Goal: Task Accomplishment & Management: Manage account settings

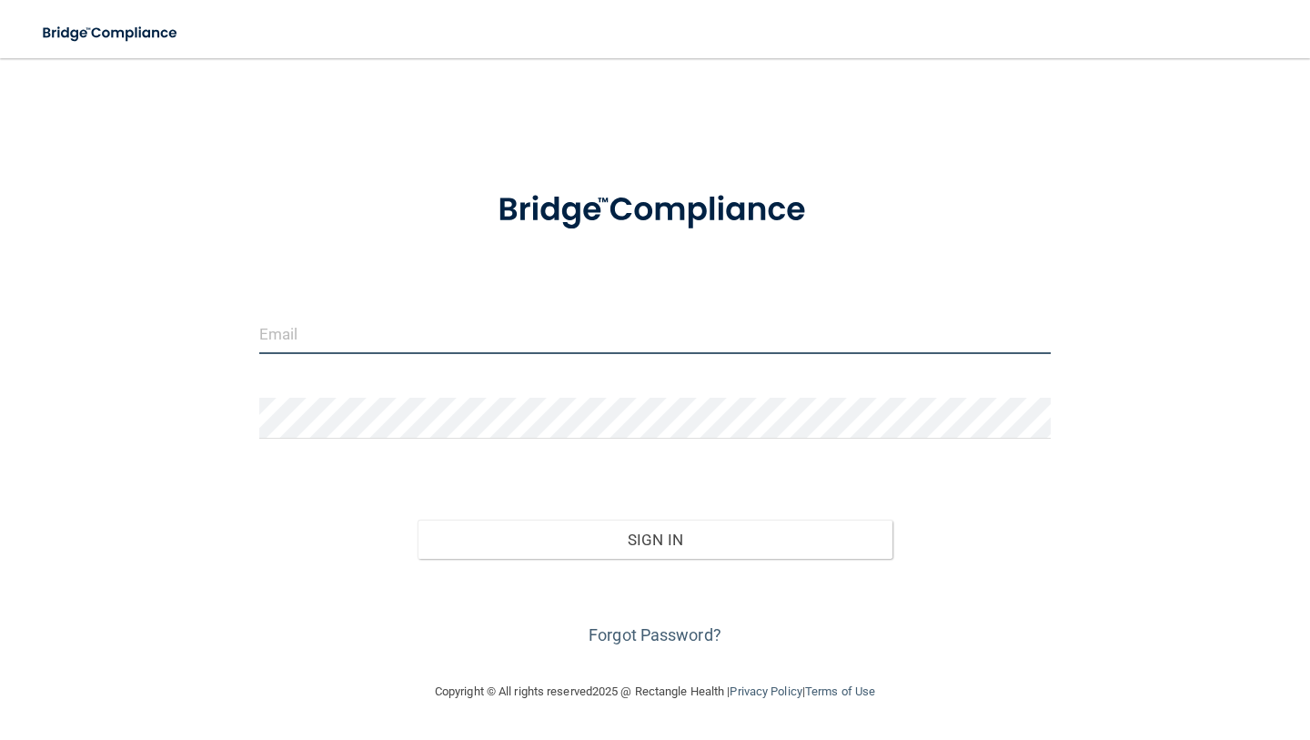
click at [331, 328] on input "email" at bounding box center [655, 333] width 792 height 41
click at [412, 240] on div at bounding box center [655, 210] width 819 height 86
click at [462, 341] on input "email" at bounding box center [655, 333] width 792 height 41
type input "[PERSON_NAME][EMAIL_ADDRESS][DOMAIN_NAME]"
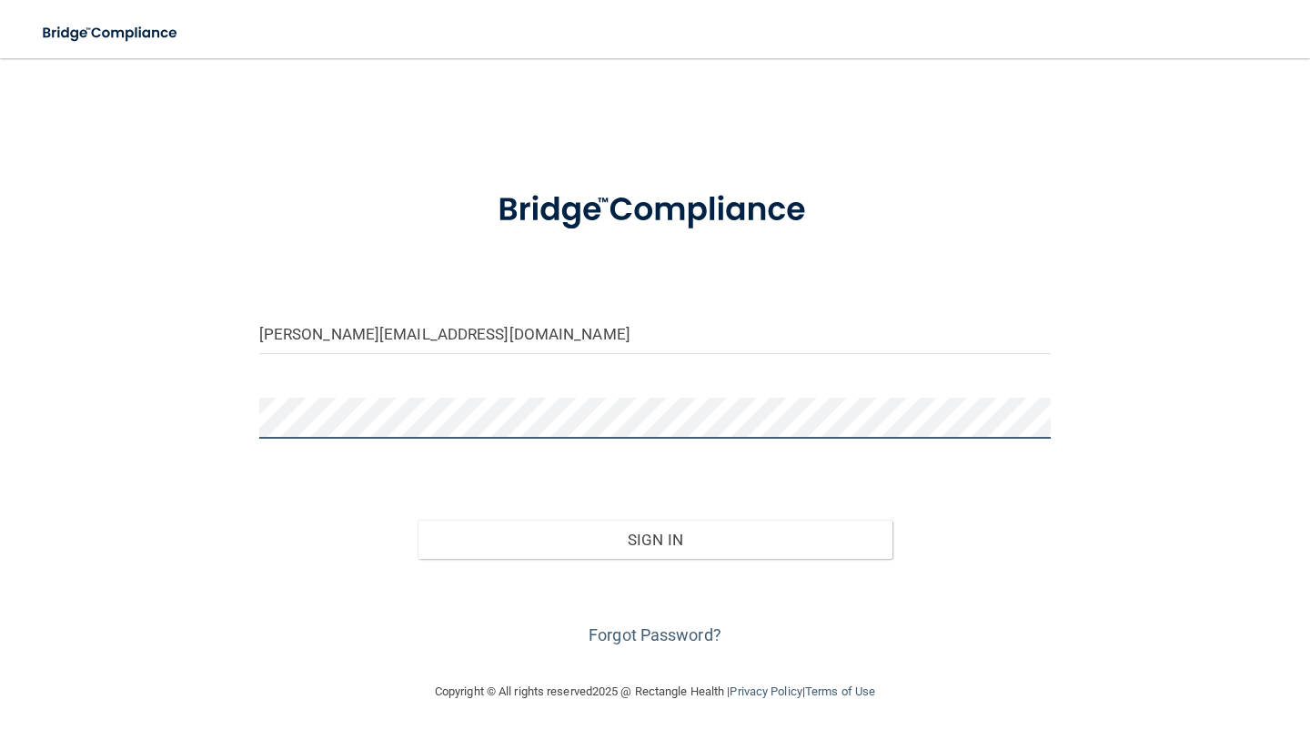
click at [418, 520] on button "Sign In" at bounding box center [655, 540] width 475 height 40
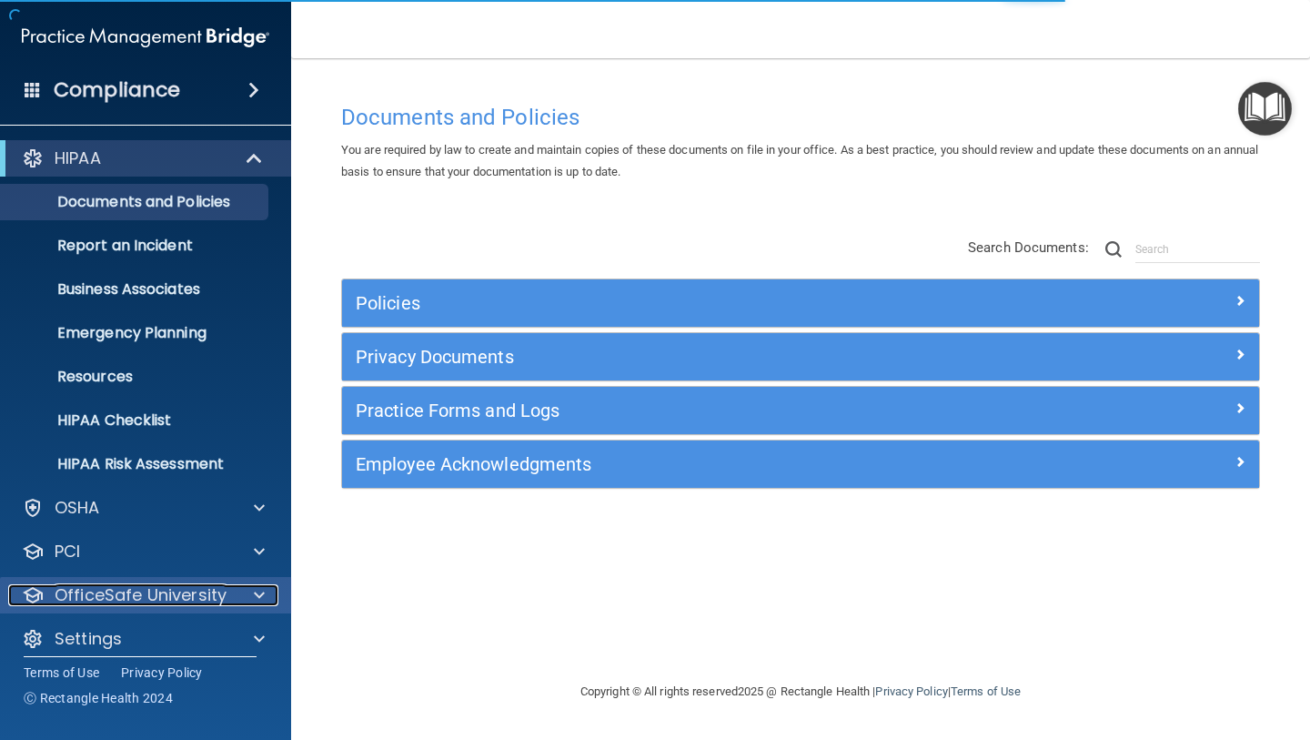
click at [116, 594] on p "OfficeSafe University" at bounding box center [141, 595] width 172 height 22
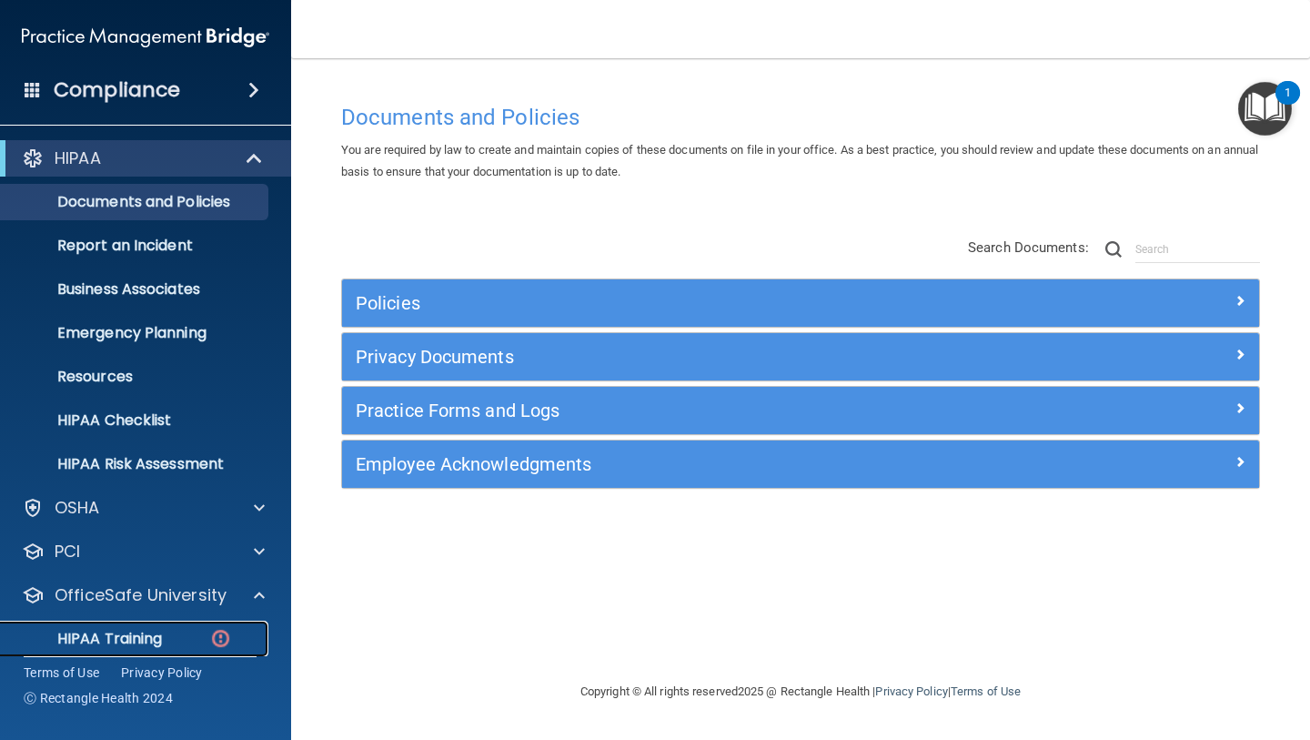
click at [146, 623] on link "HIPAA Training" at bounding box center [125, 639] width 287 height 36
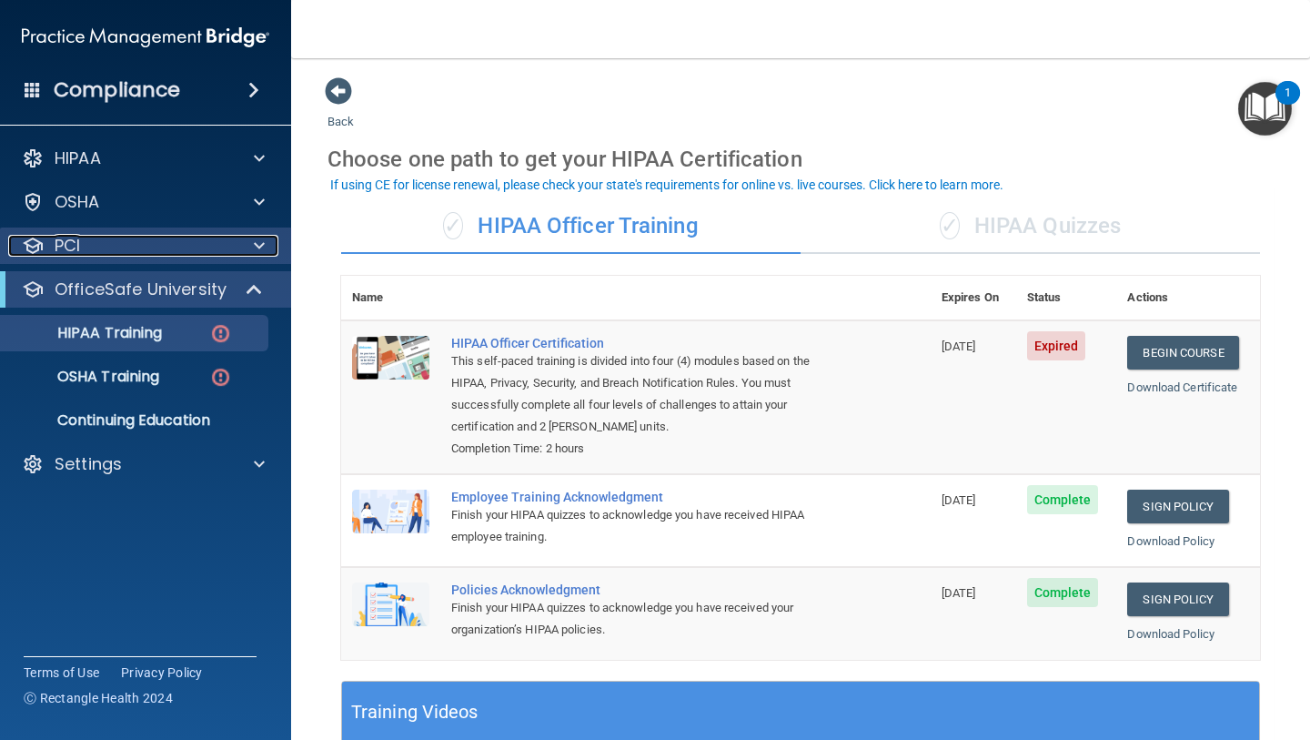
click at [142, 248] on div "PCI" at bounding box center [121, 246] width 226 height 22
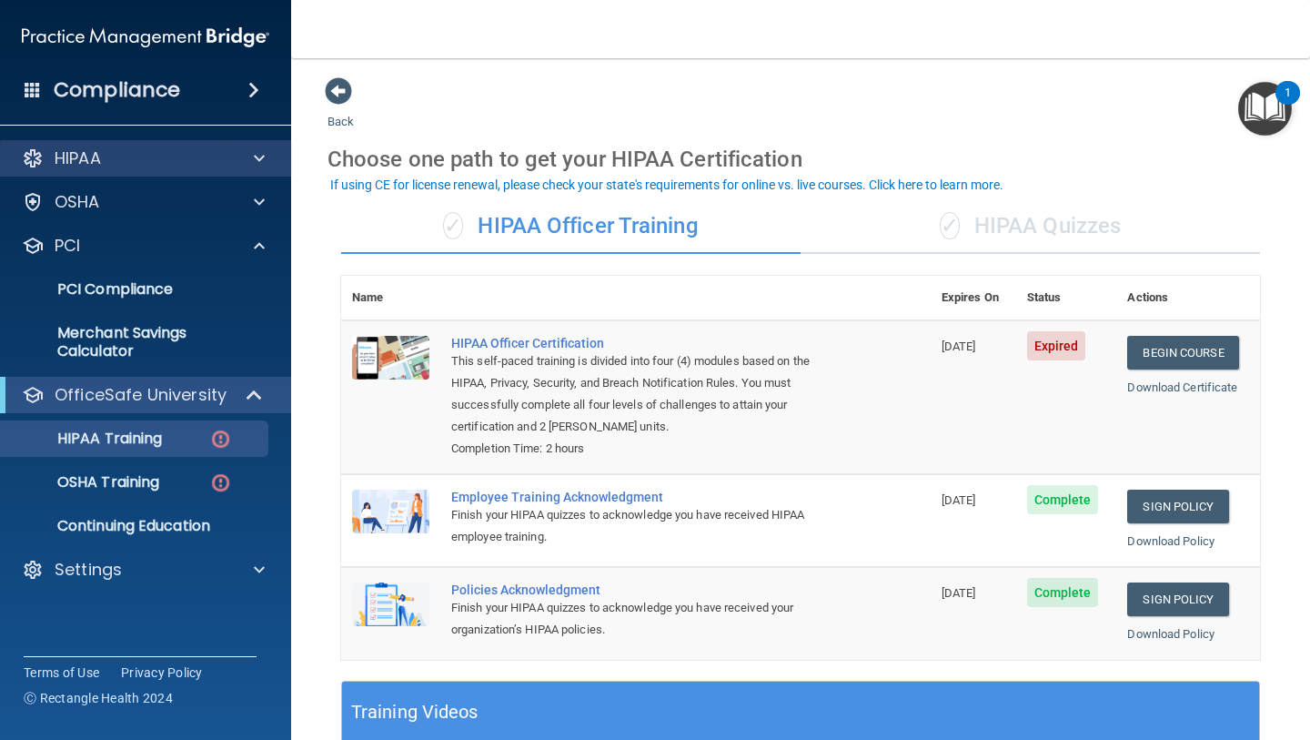
click at [190, 145] on div "HIPAA" at bounding box center [146, 158] width 292 height 36
click at [205, 88] on div "Compliance" at bounding box center [145, 90] width 291 height 40
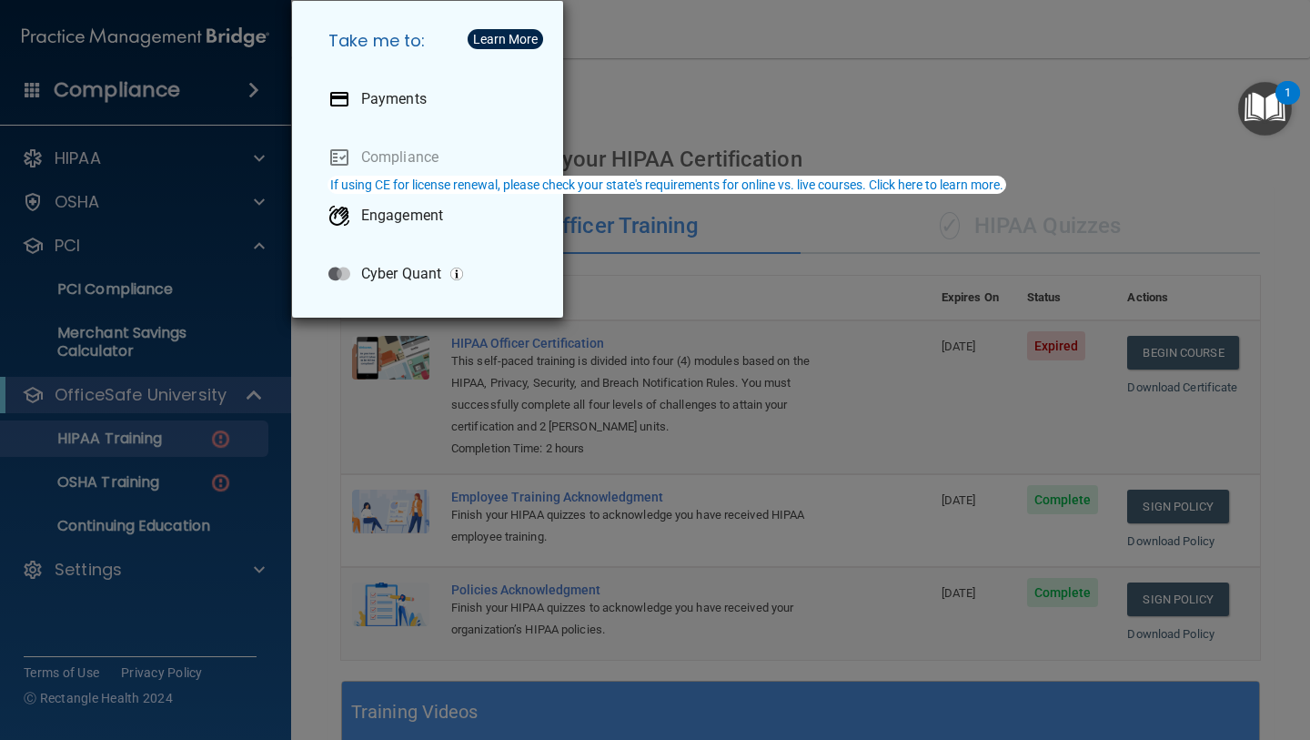
click at [56, 568] on div "Take me to: Payments Compliance Engagement Cyber Quant" at bounding box center [655, 370] width 1310 height 740
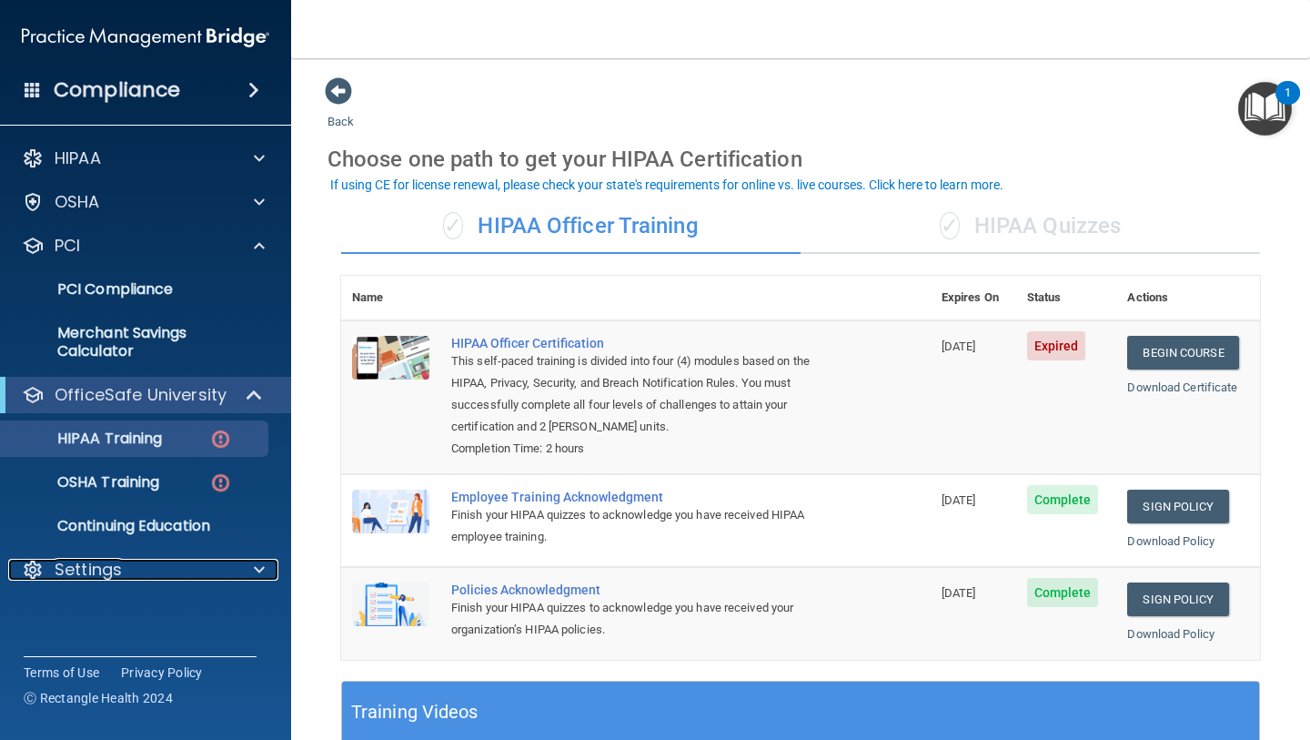
click at [91, 573] on p "Settings" at bounding box center [88, 570] width 67 height 22
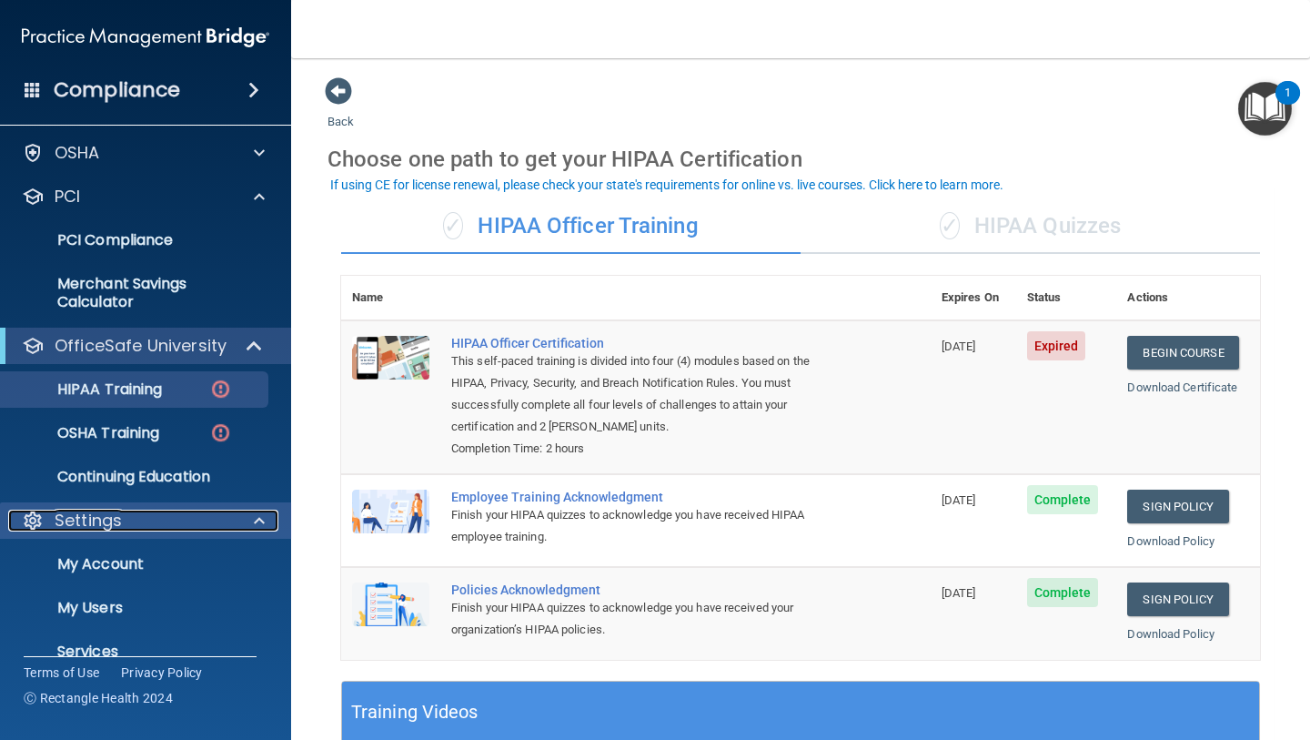
scroll to position [121, 0]
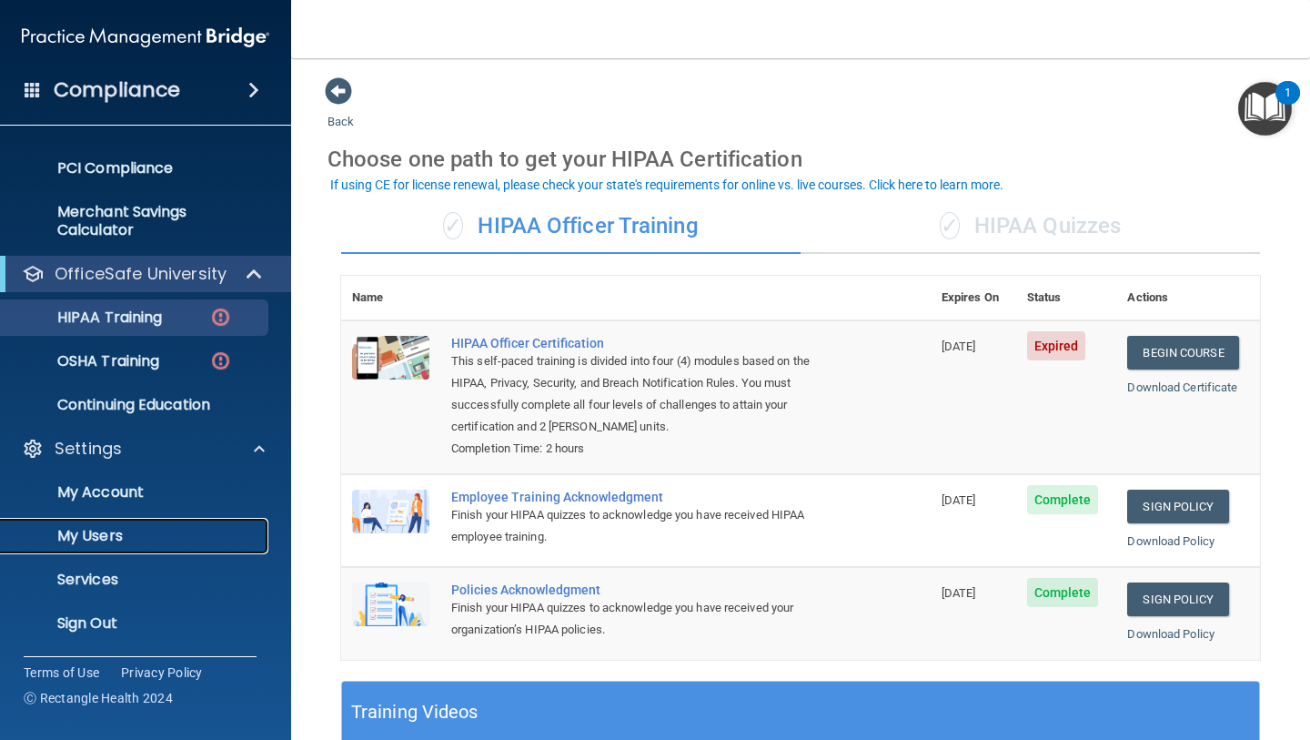
click at [123, 538] on p "My Users" at bounding box center [136, 536] width 248 height 18
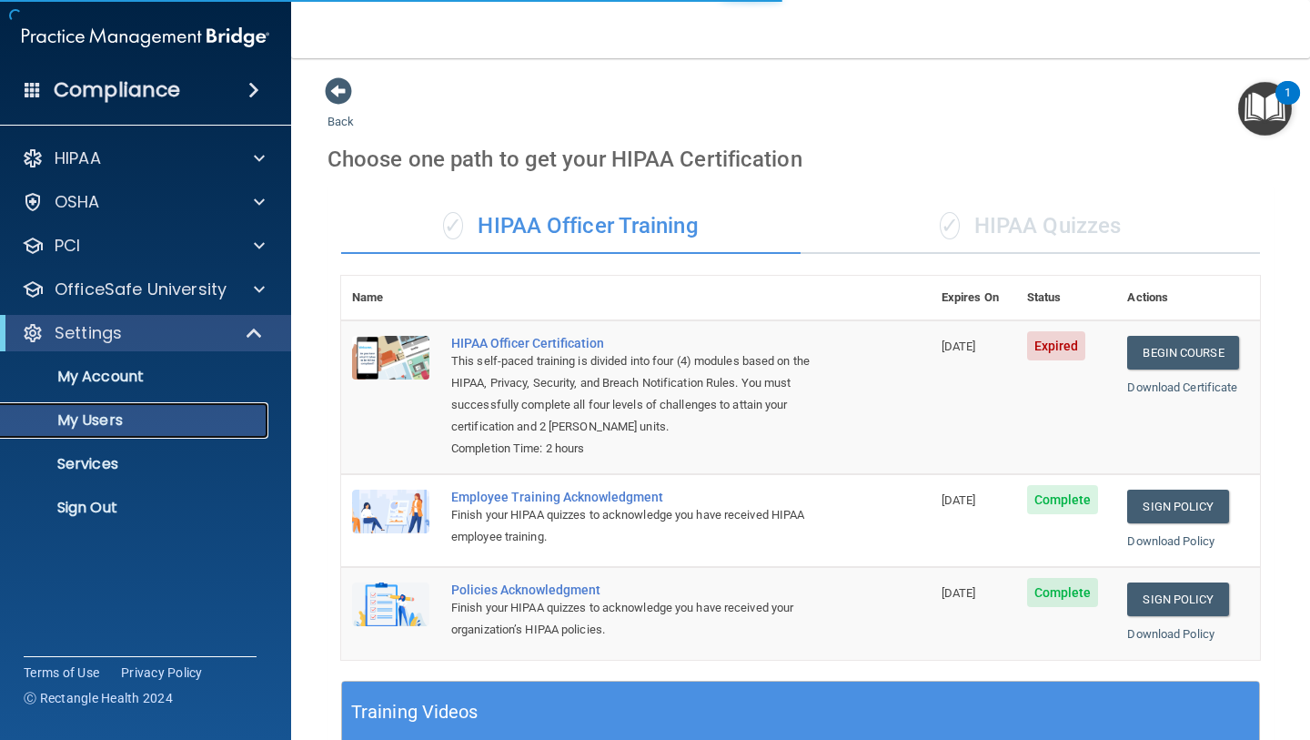
select select "20"
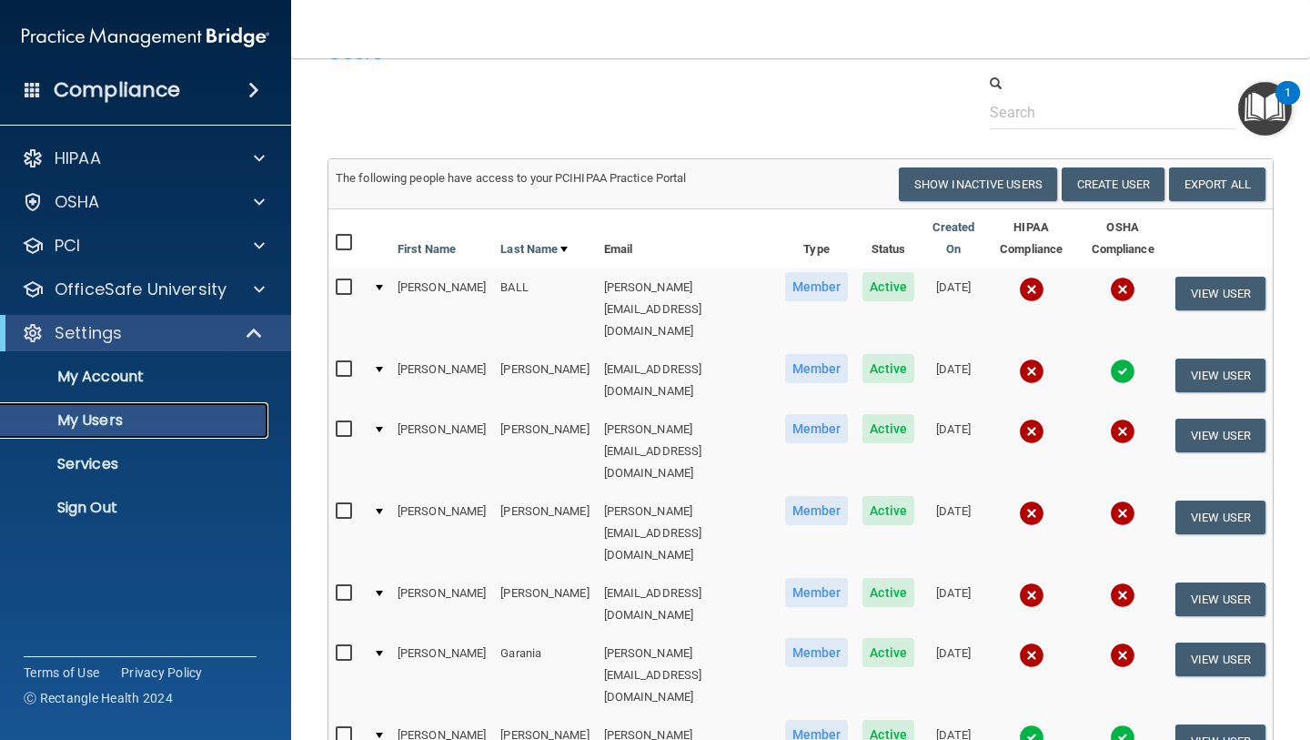
scroll to position [211, 0]
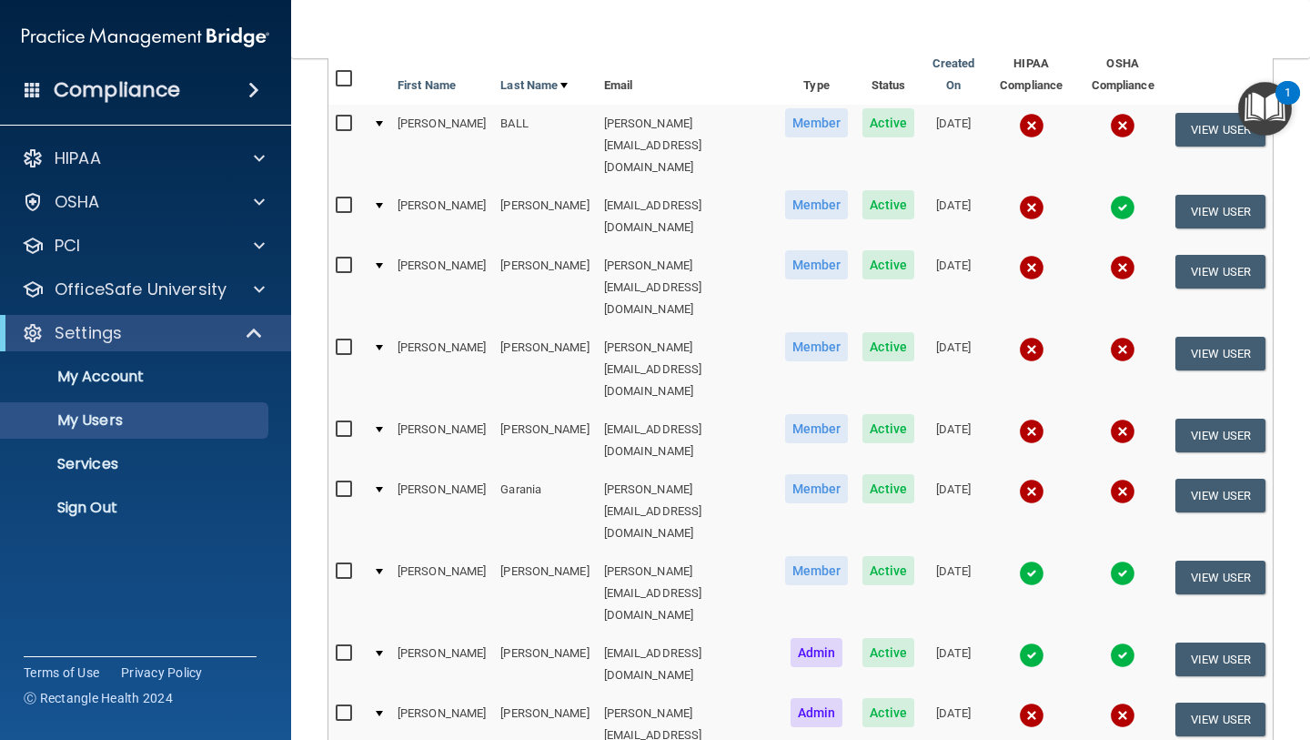
click at [965, 552] on td "11/06/2023" at bounding box center [954, 593] width 64 height 82
click at [802, 556] on span "Member" at bounding box center [817, 570] width 64 height 29
click at [1035, 560] on img at bounding box center [1031, 572] width 25 height 25
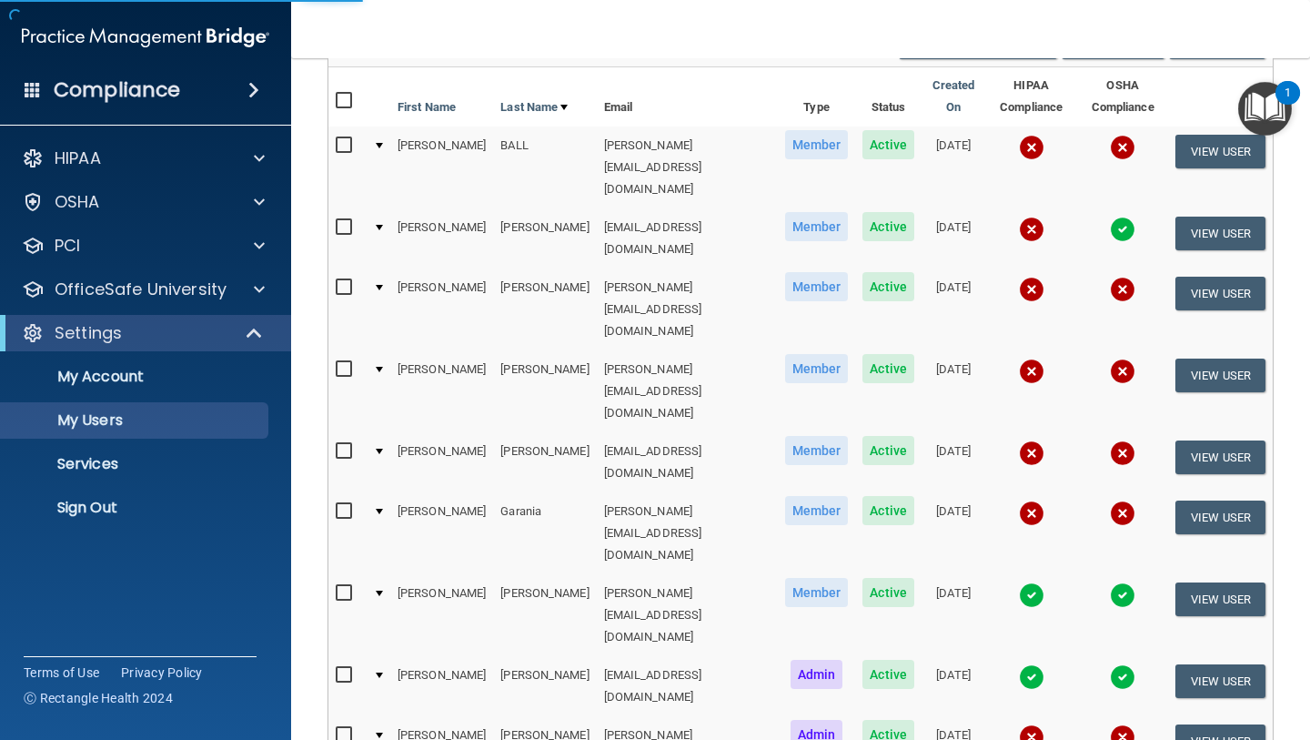
click at [1030, 582] on img at bounding box center [1031, 594] width 25 height 25
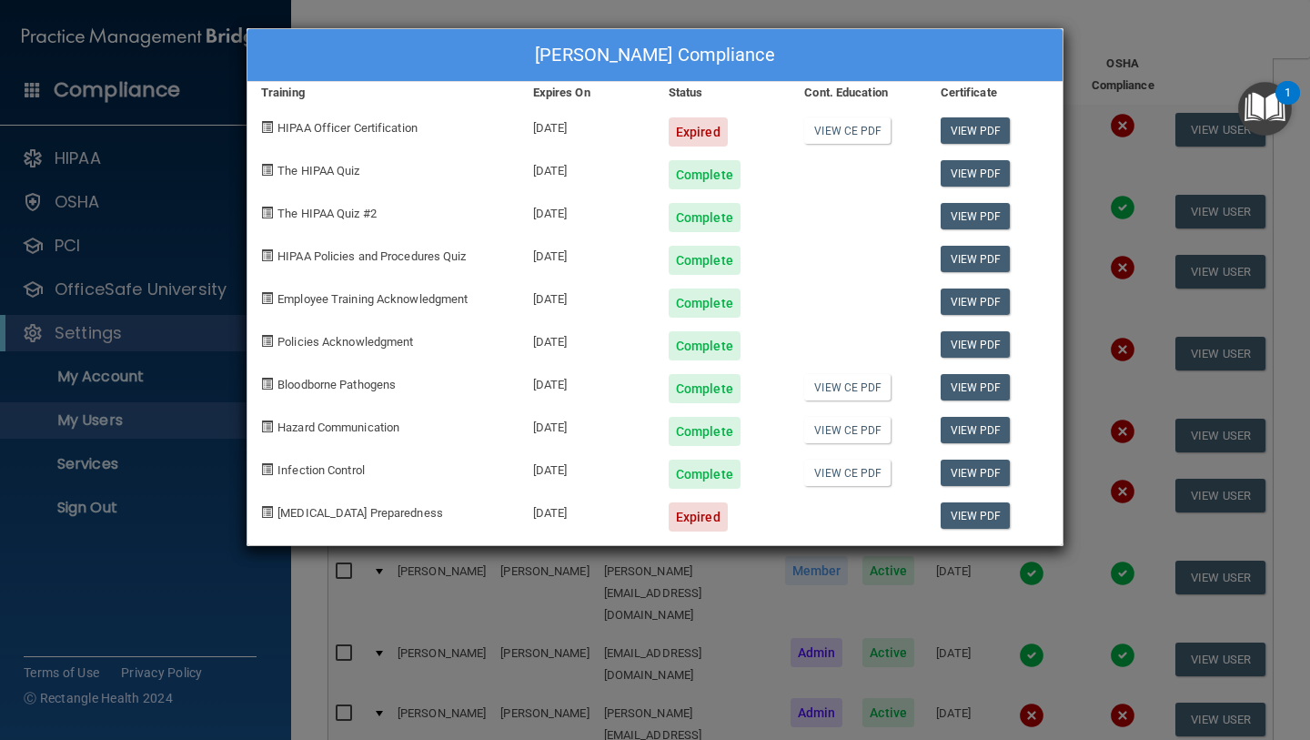
click at [954, 15] on div "MAYRA HERNANDEZ's Compliance Training Expires On Status Cont. Education Certifi…" at bounding box center [655, 370] width 1310 height 740
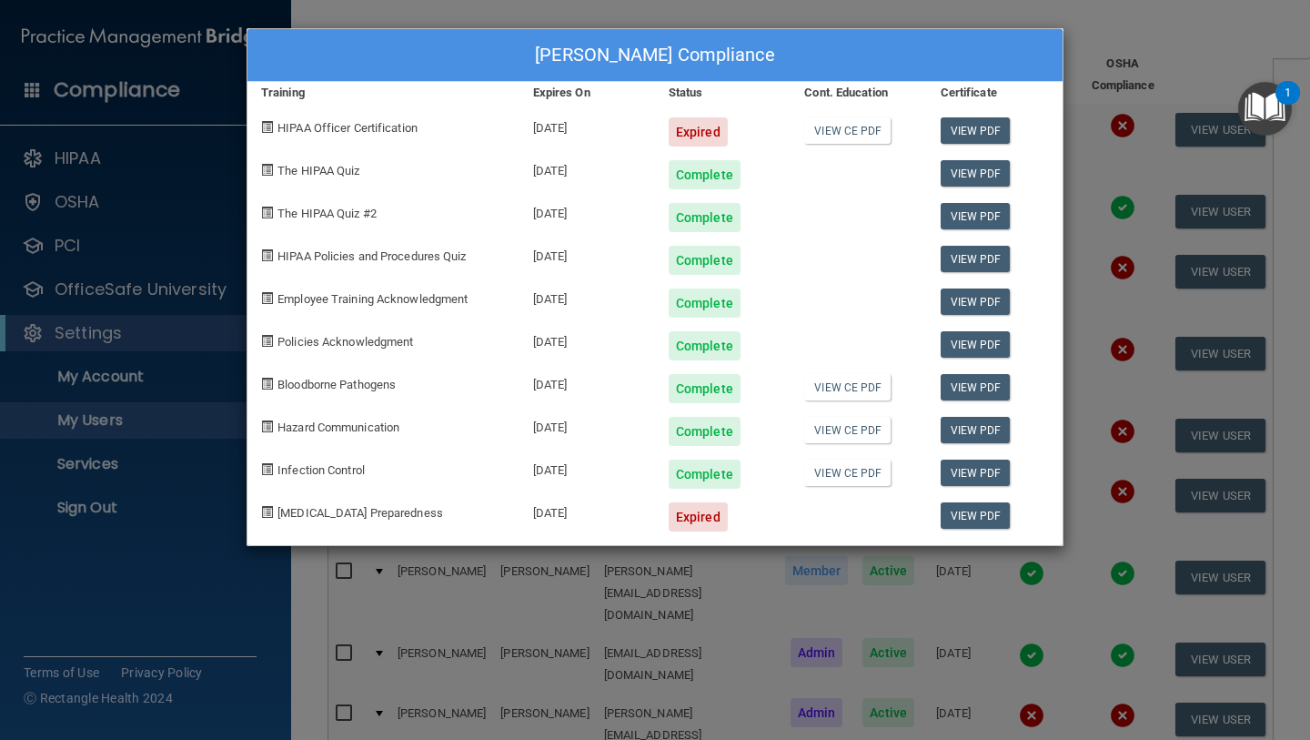
click at [1008, 4] on div "MAYRA HERNANDEZ's Compliance Training Expires On Status Cont. Education Certifi…" at bounding box center [655, 370] width 1310 height 740
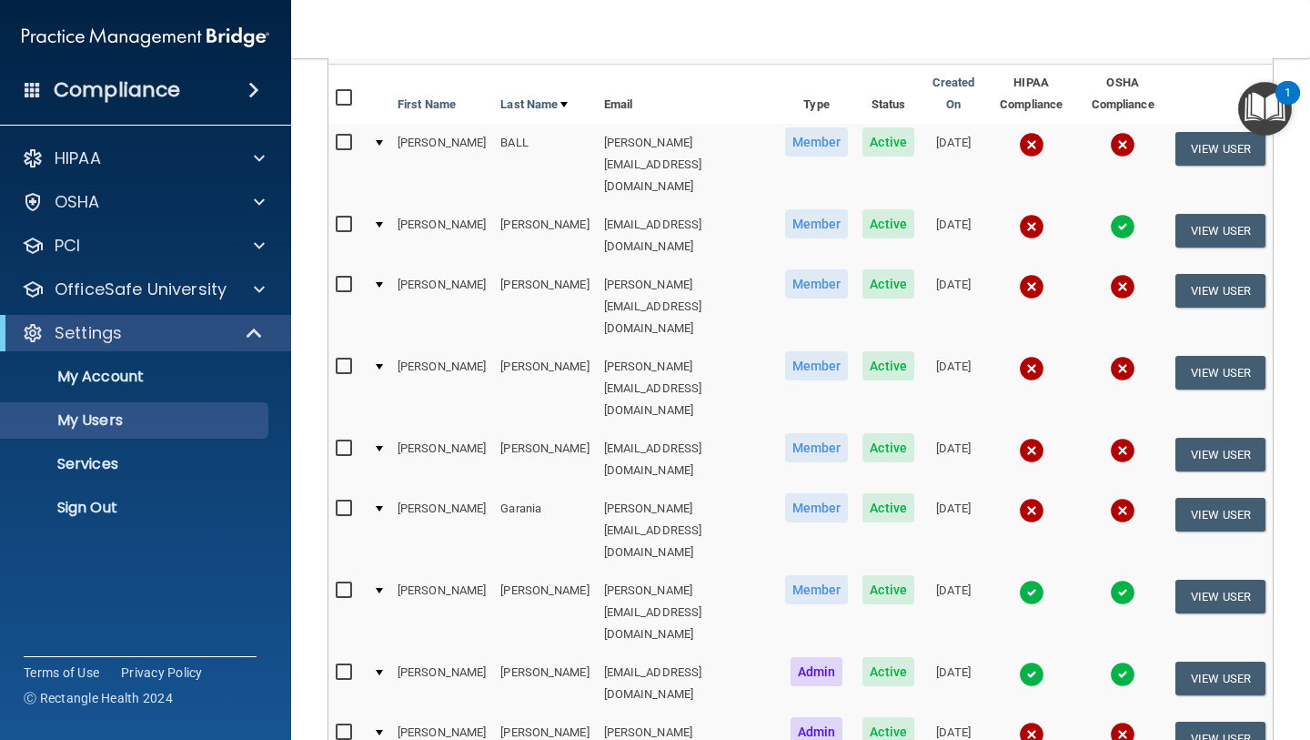
scroll to position [206, 0]
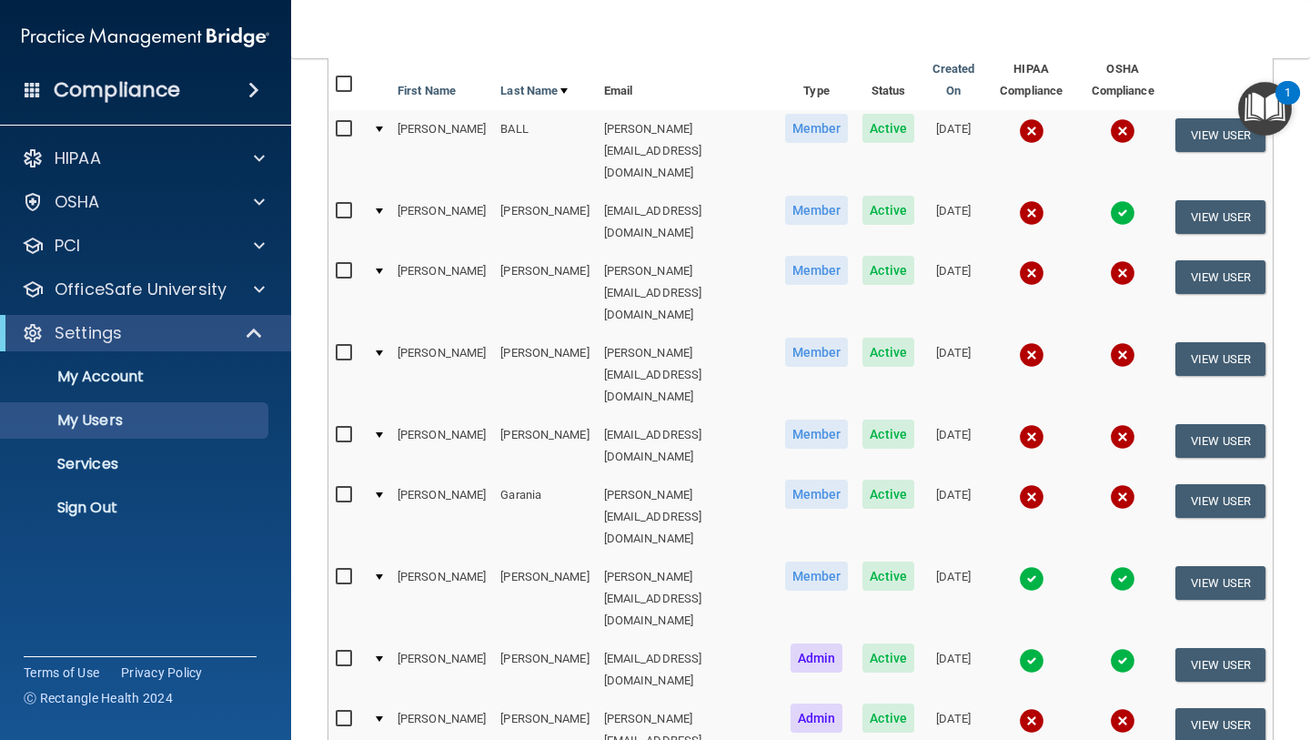
click at [1040, 648] on img at bounding box center [1031, 660] width 25 height 25
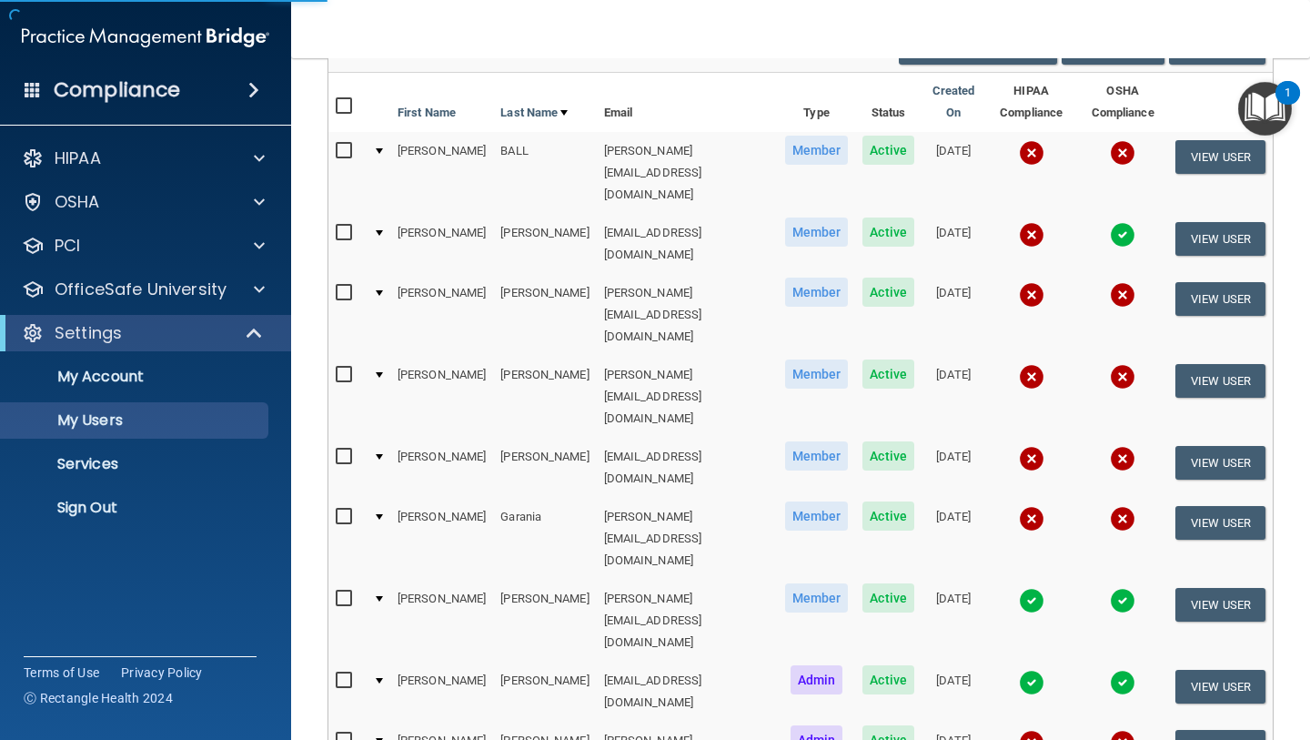
click at [1034, 670] on img at bounding box center [1031, 682] width 25 height 25
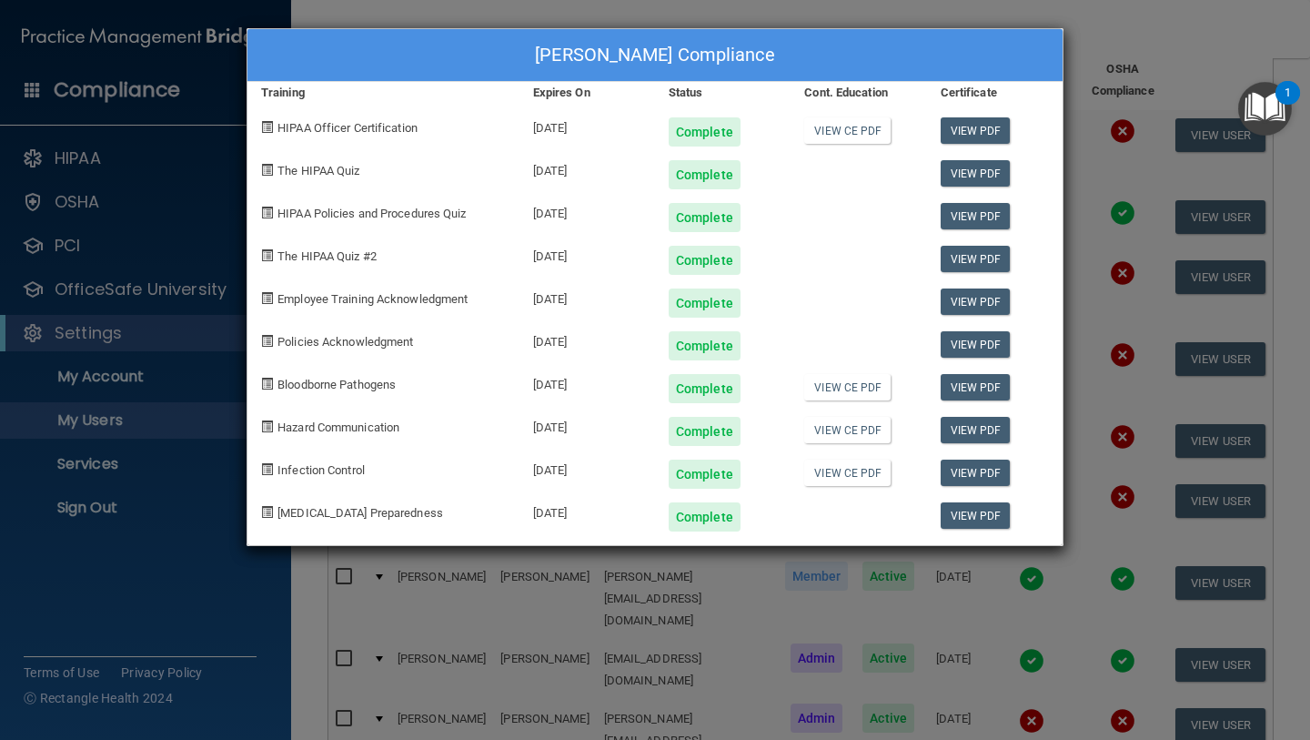
click at [716, 599] on div "Sheri Hsu's Compliance Training Expires On Status Cont. Education Certificate H…" at bounding box center [655, 370] width 1310 height 740
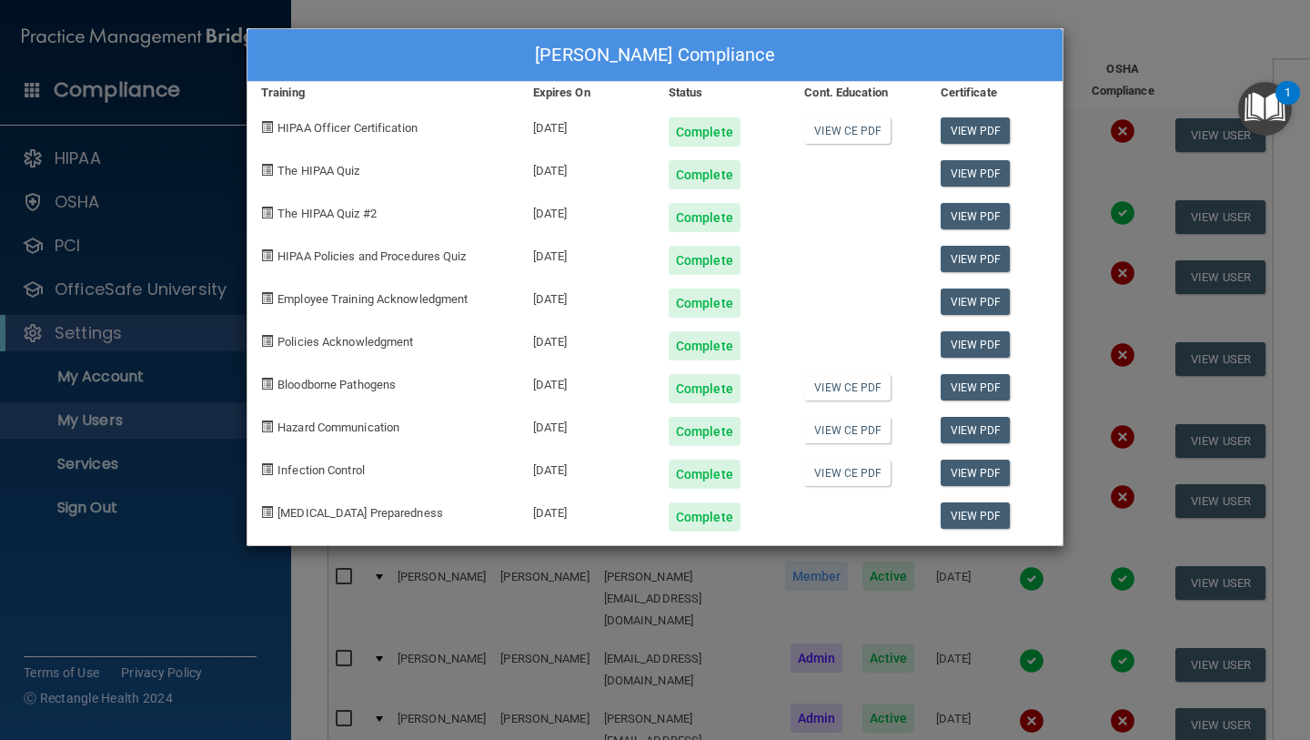
click at [1149, 45] on div "Sheri Hsu's Compliance Training Expires On Status Cont. Education Certificate H…" at bounding box center [655, 370] width 1310 height 740
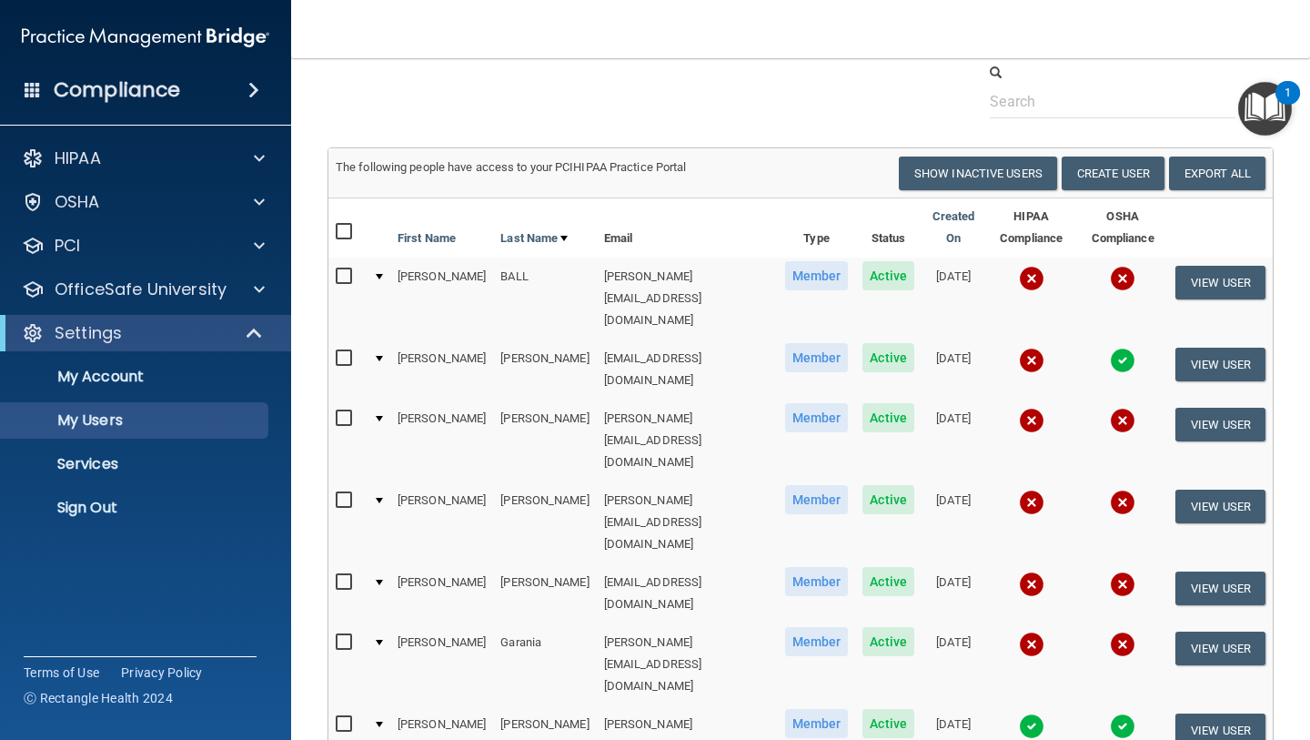
scroll to position [441, 0]
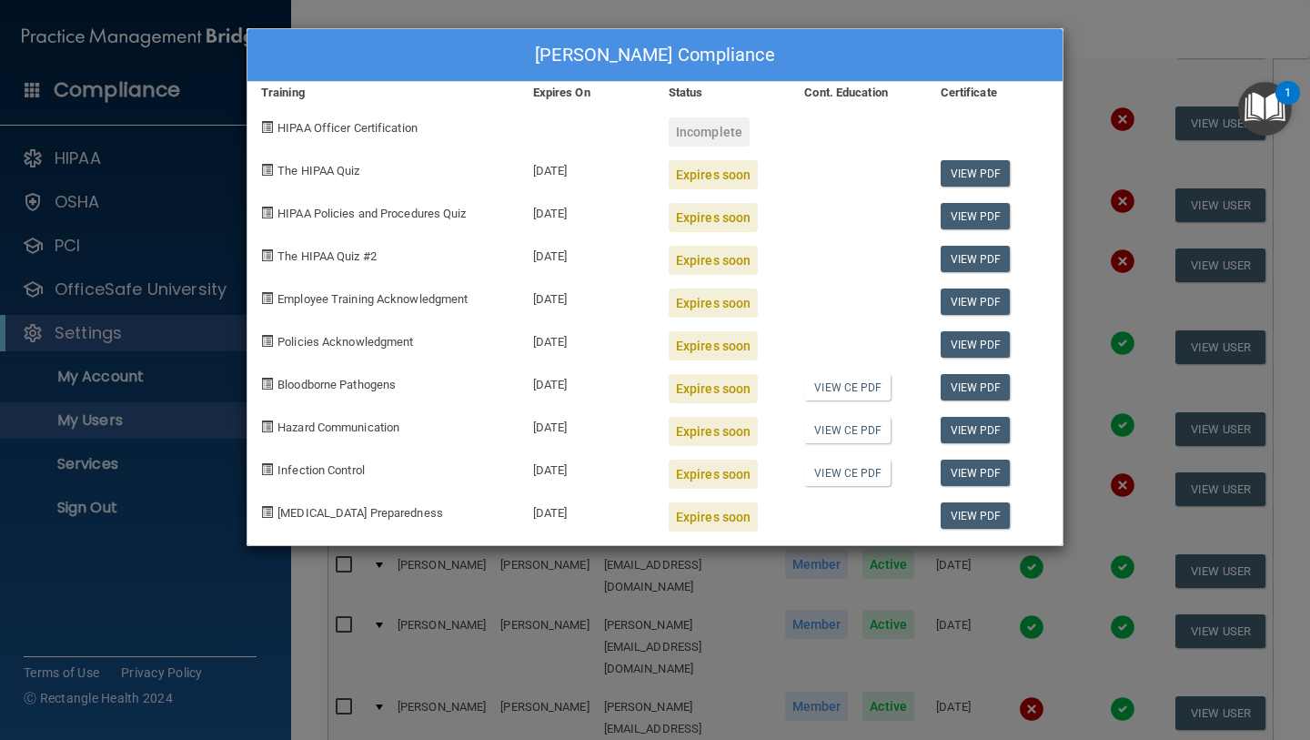
click at [858, 617] on div "EMILY SMITH's Compliance Training Expires On Status Cont. Education Certificate…" at bounding box center [655, 370] width 1310 height 740
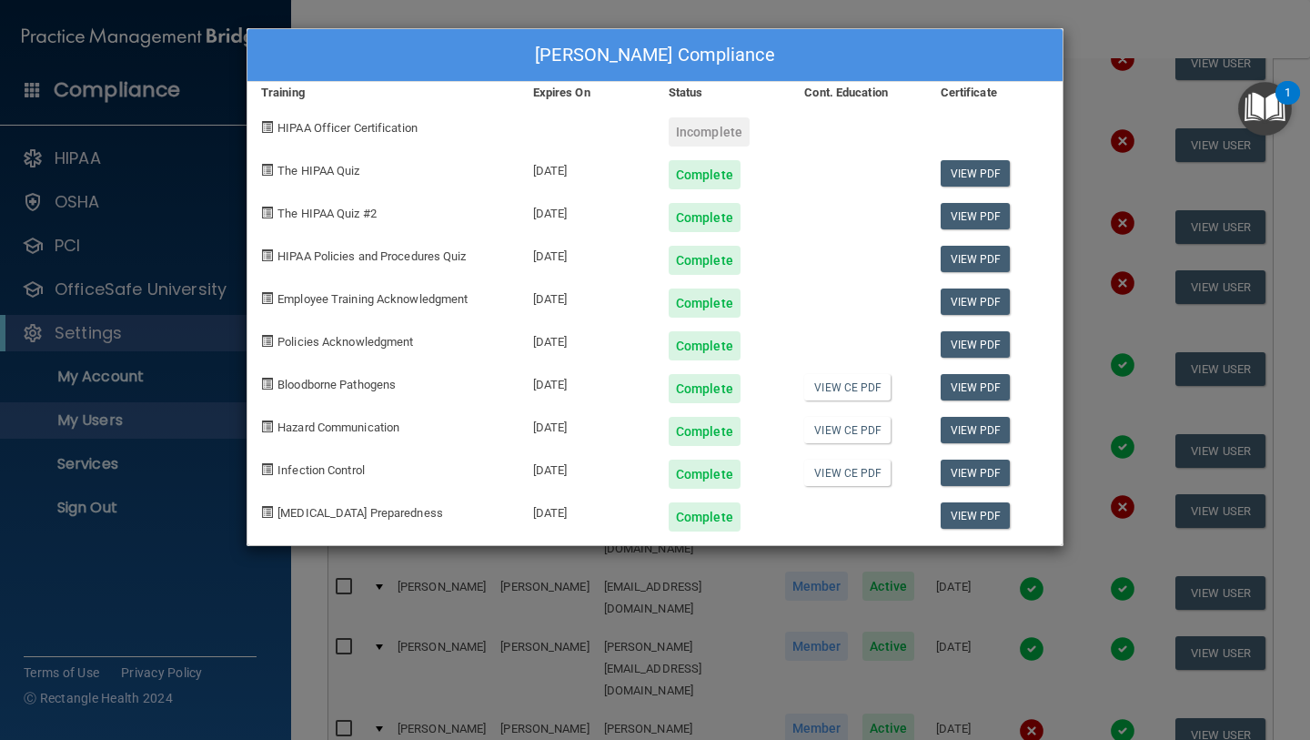
click at [906, 620] on div "Vanessa Zavala's Compliance Training Expires On Status Cont. Education Certific…" at bounding box center [655, 370] width 1310 height 740
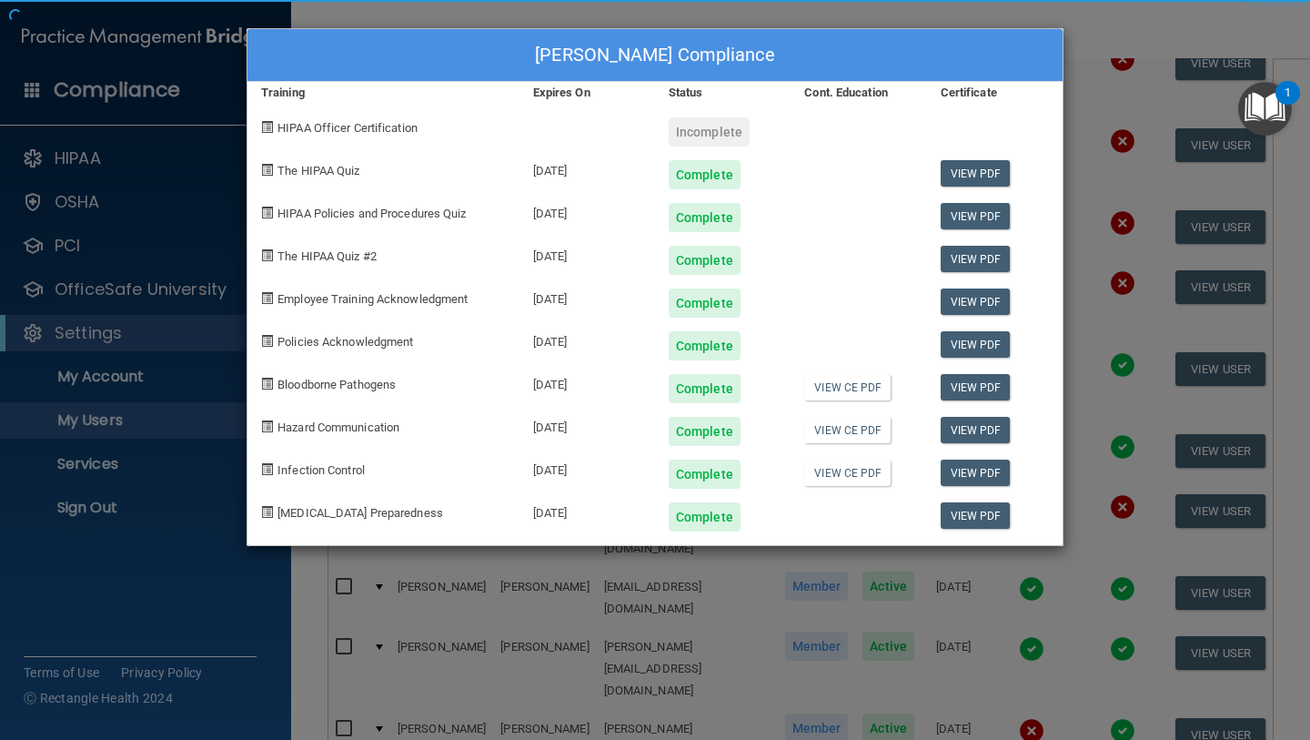
click at [1019, 668] on div "Vanessa Zavala's Compliance Training Expires On Status Cont. Education Certific…" at bounding box center [655, 370] width 1310 height 740
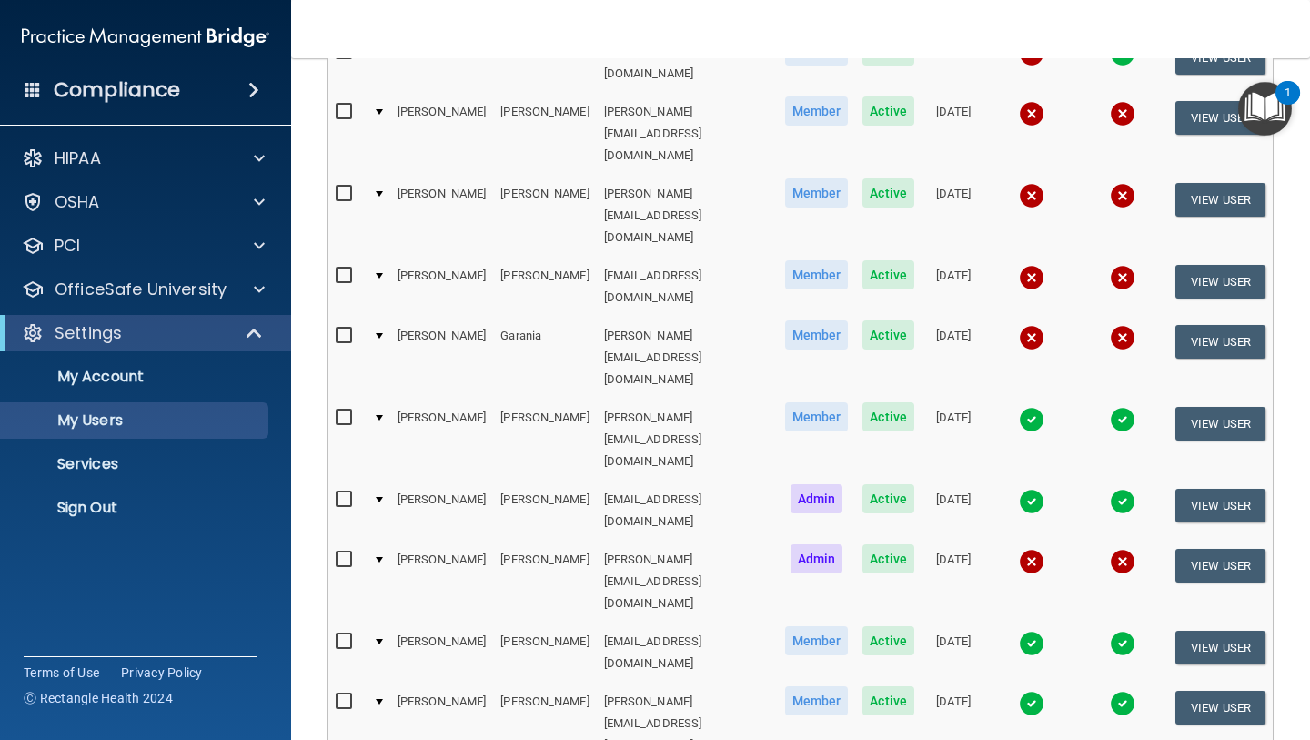
scroll to position [530, 0]
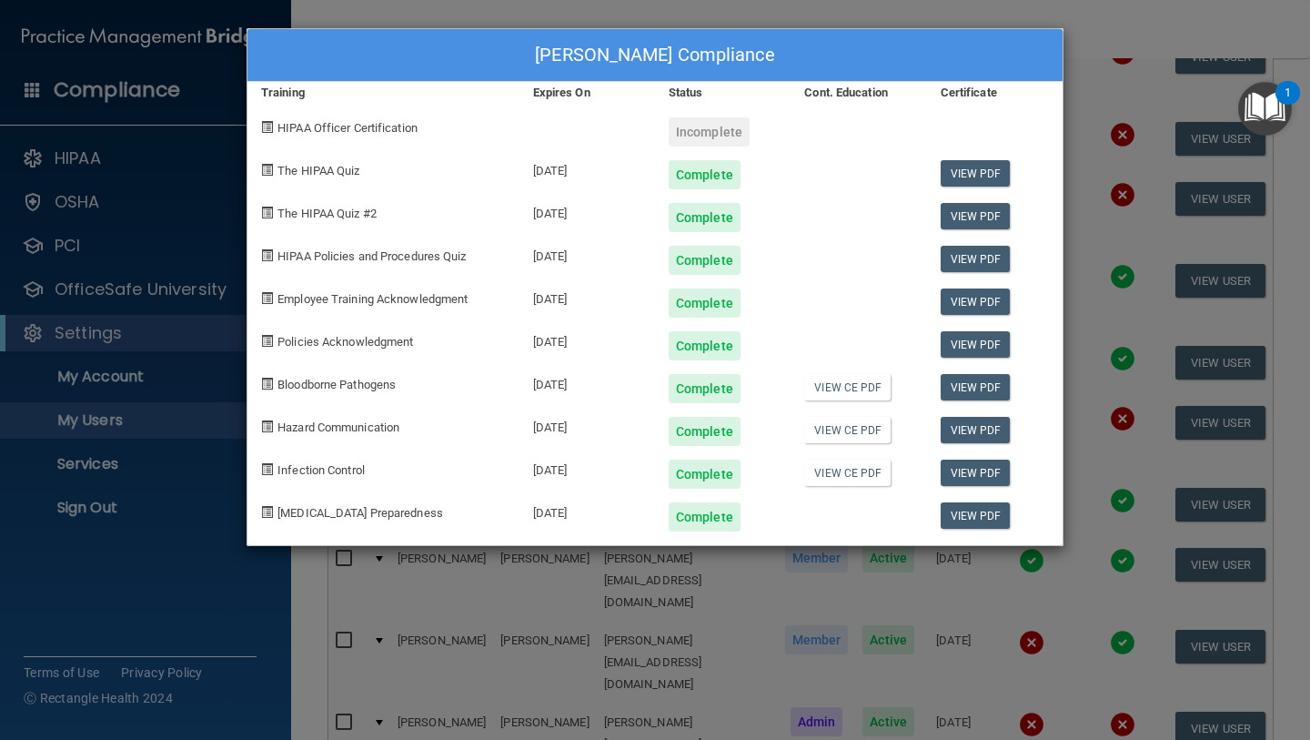
click at [446, 173] on div "The HIPAA Quiz" at bounding box center [383, 167] width 272 height 43
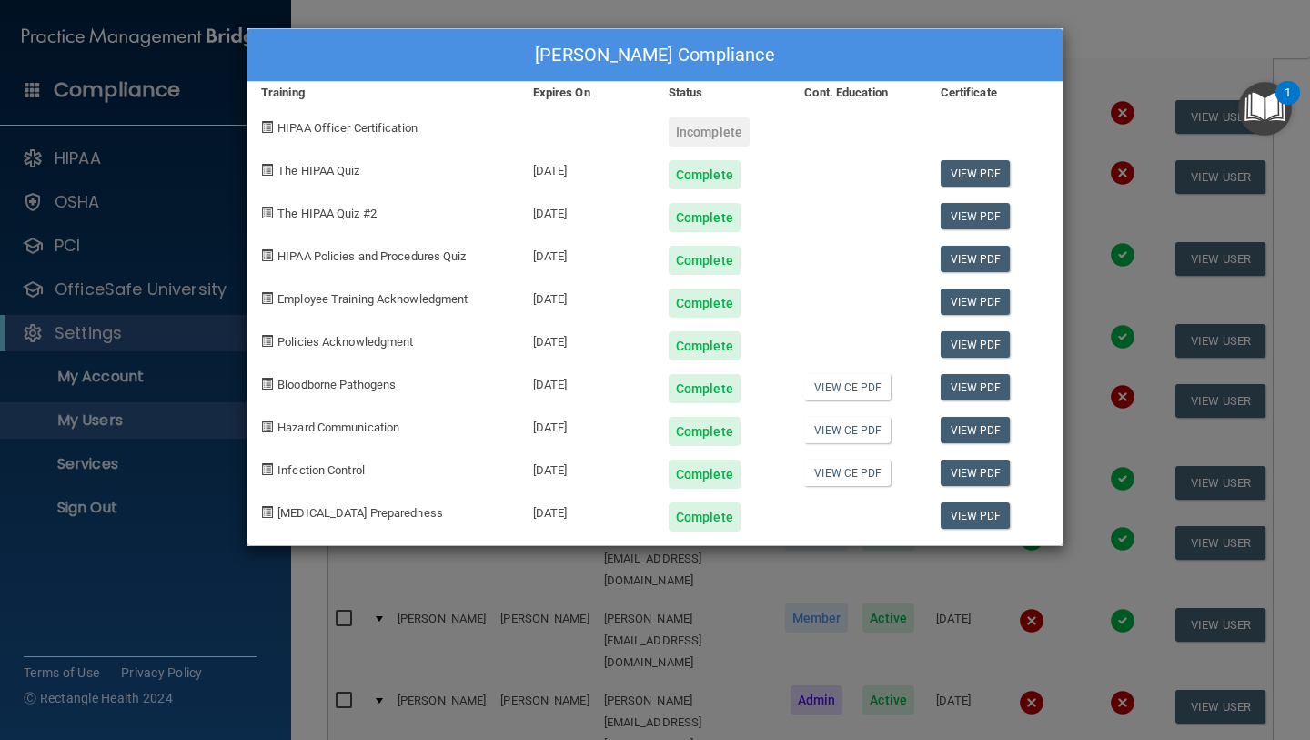
click at [326, 172] on span "The HIPAA Quiz" at bounding box center [319, 171] width 82 height 14
click at [805, 610] on div "Vanessa Zavala's Compliance Training Expires On Status Cont. Education Certific…" at bounding box center [655, 370] width 1310 height 740
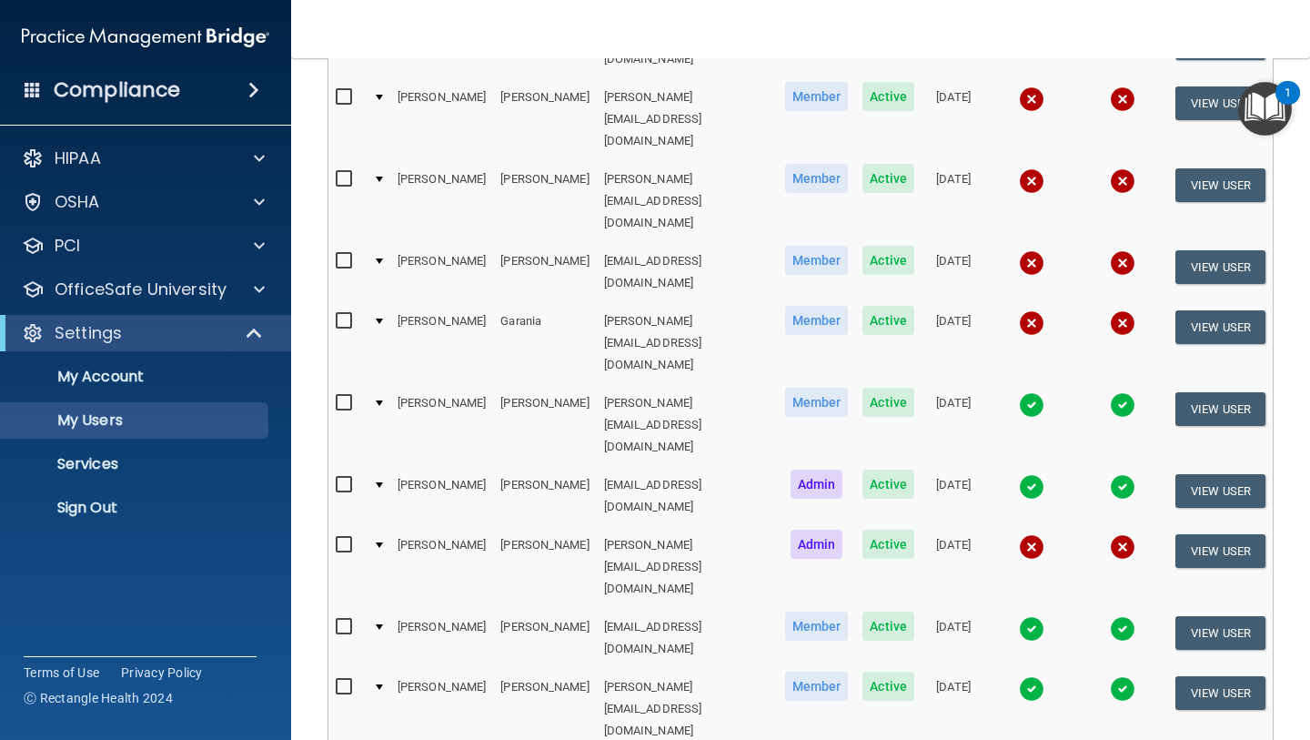
scroll to position [449, 0]
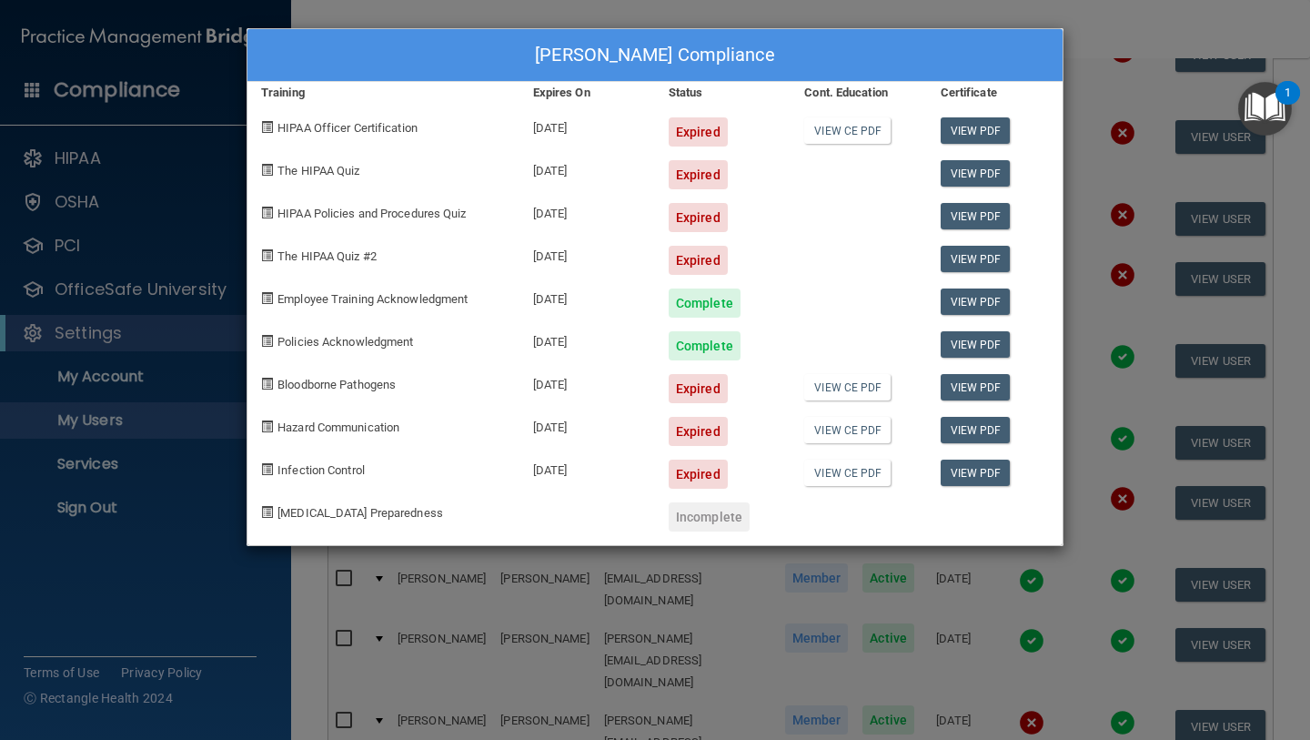
drag, startPoint x: 706, startPoint y: 124, endPoint x: 710, endPoint y: 151, distance: 27.5
click at [705, 124] on div "Expired" at bounding box center [698, 131] width 59 height 29
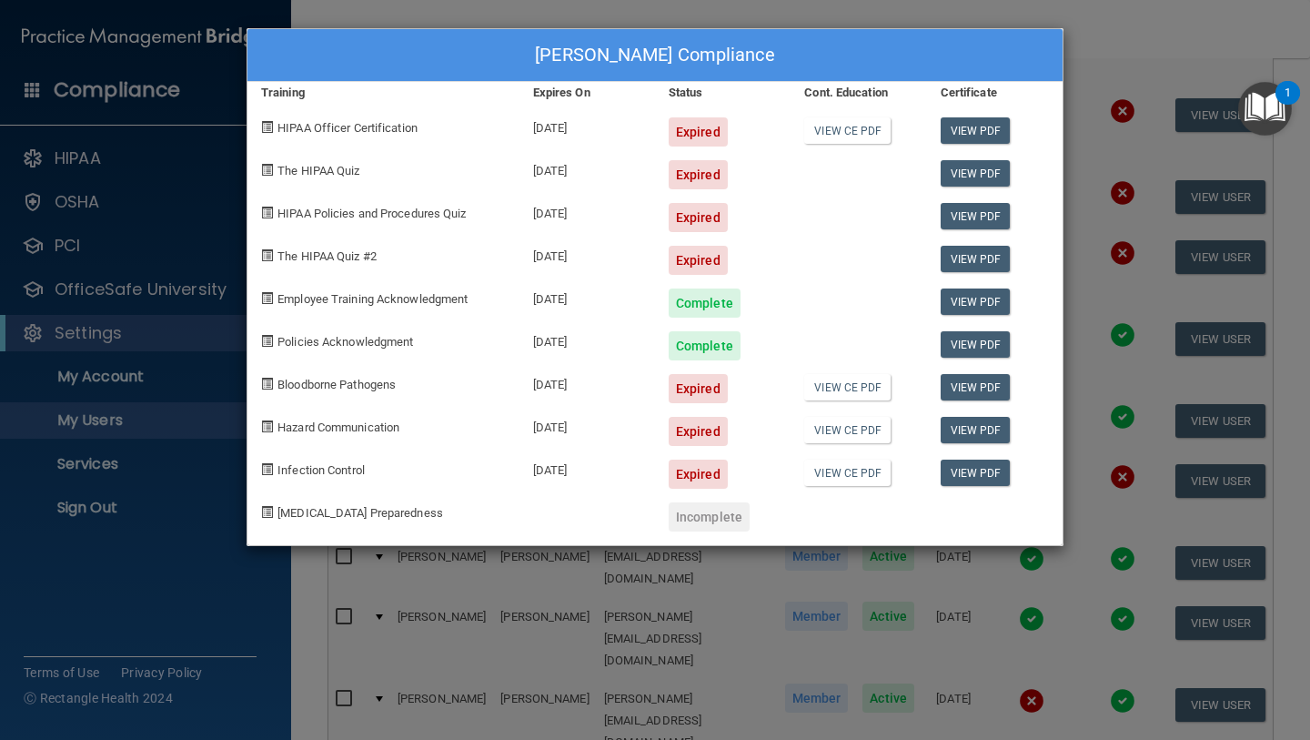
click at [1085, 68] on div "Walter Ritter's Compliance Training Expires On Status Cont. Education Certifica…" at bounding box center [655, 370] width 1310 height 740
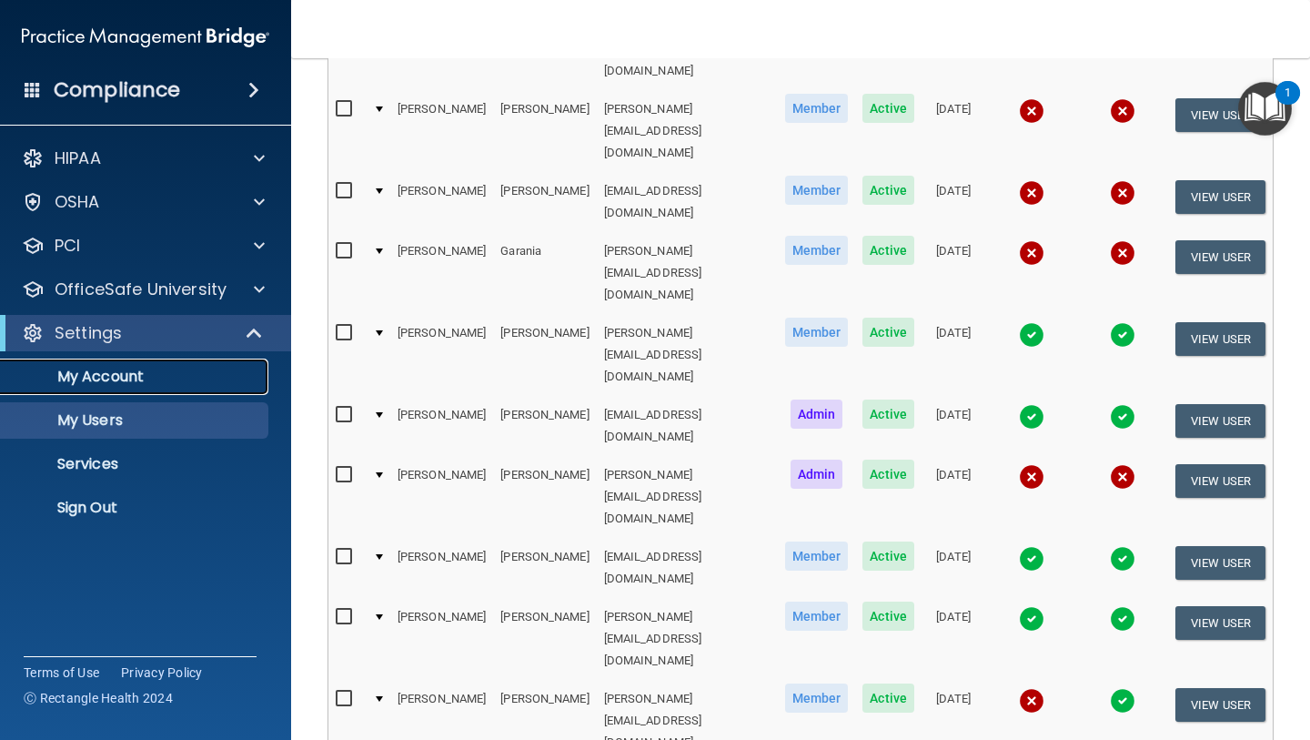
click at [182, 380] on p "My Account" at bounding box center [136, 377] width 248 height 18
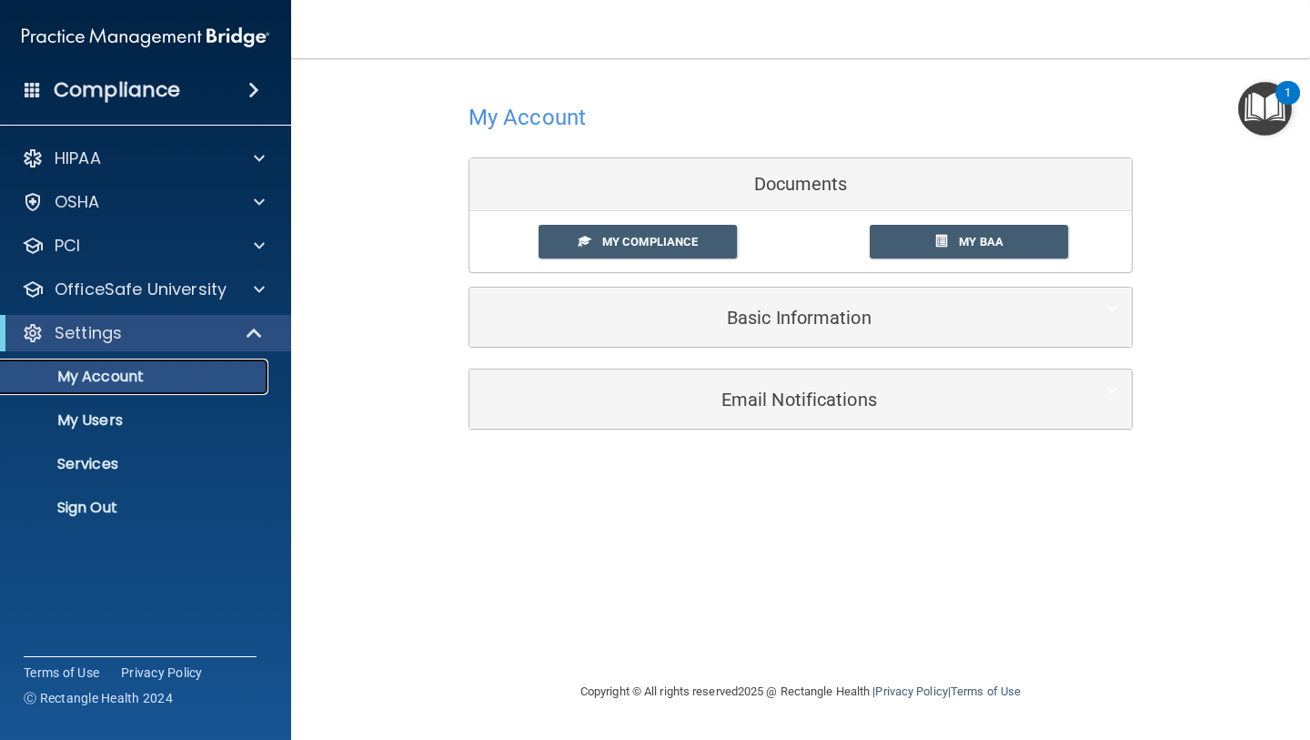
click at [137, 379] on p "My Account" at bounding box center [136, 377] width 248 height 18
click at [126, 427] on p "My Users" at bounding box center [136, 420] width 248 height 18
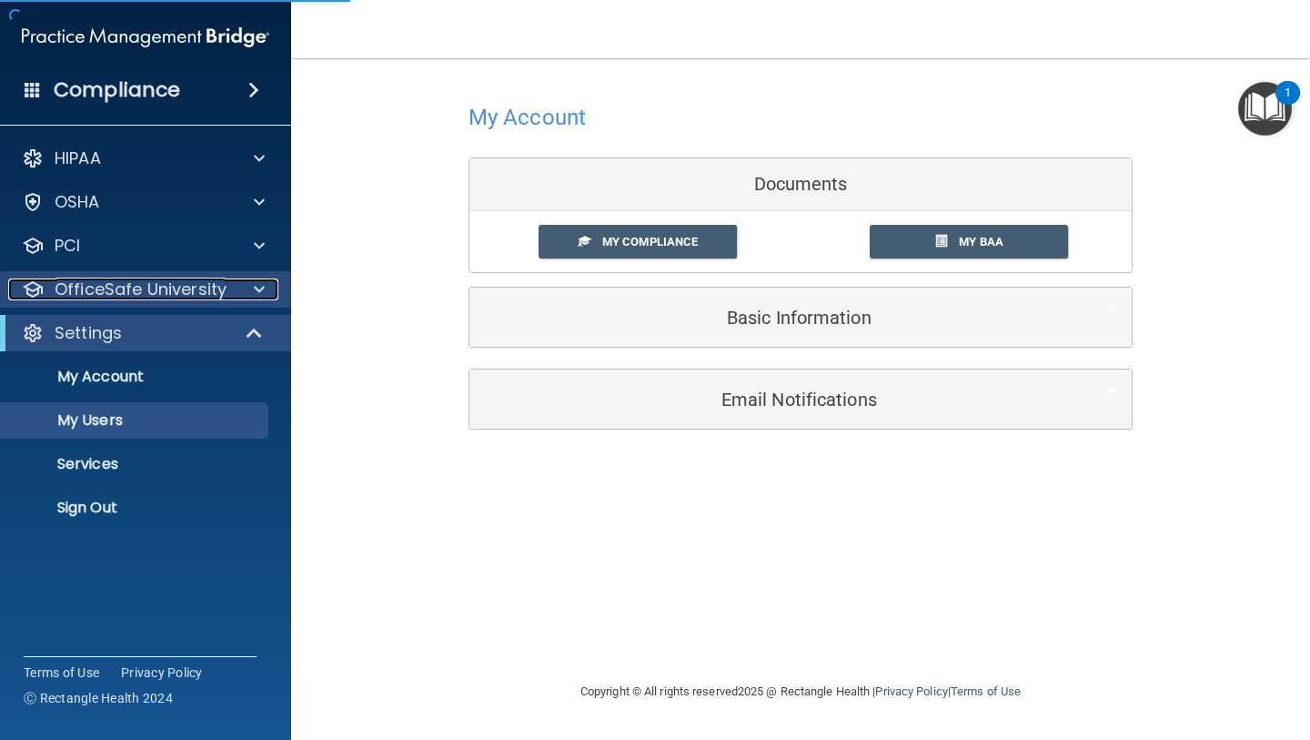
click at [151, 298] on p "OfficeSafe University" at bounding box center [141, 289] width 172 height 22
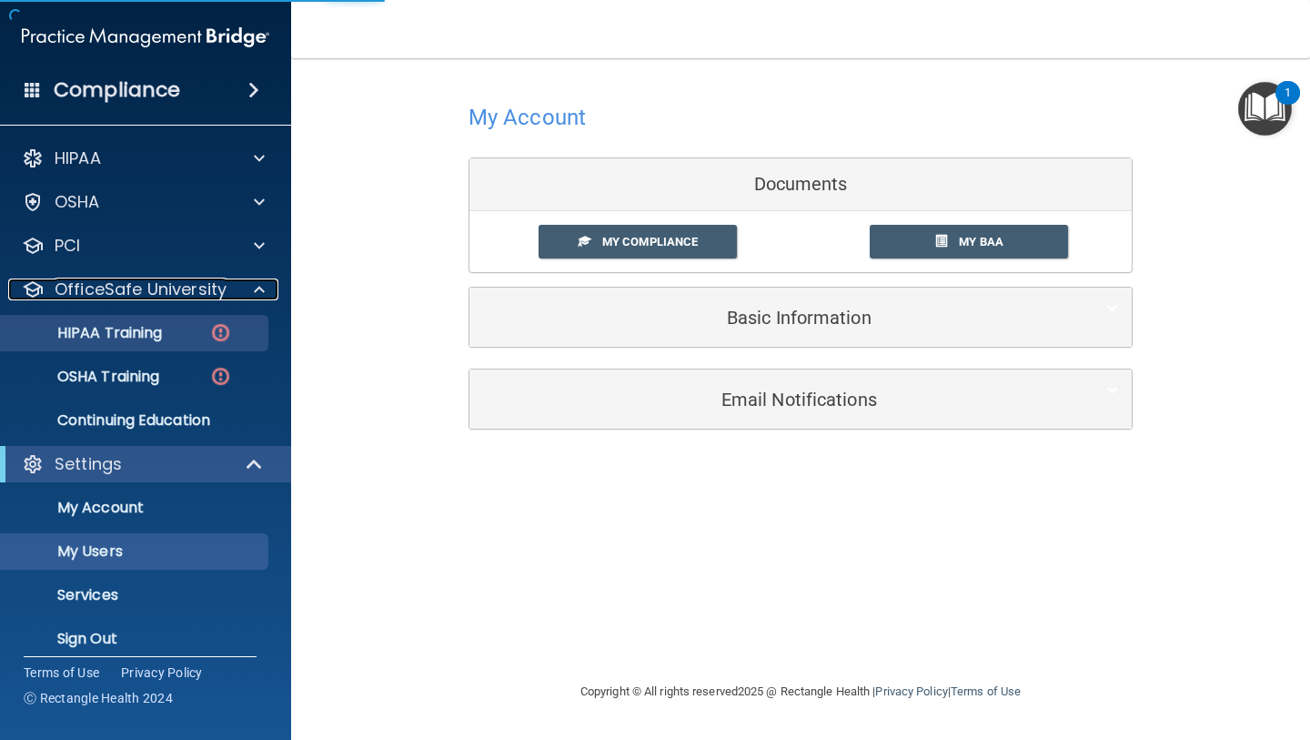
select select "20"
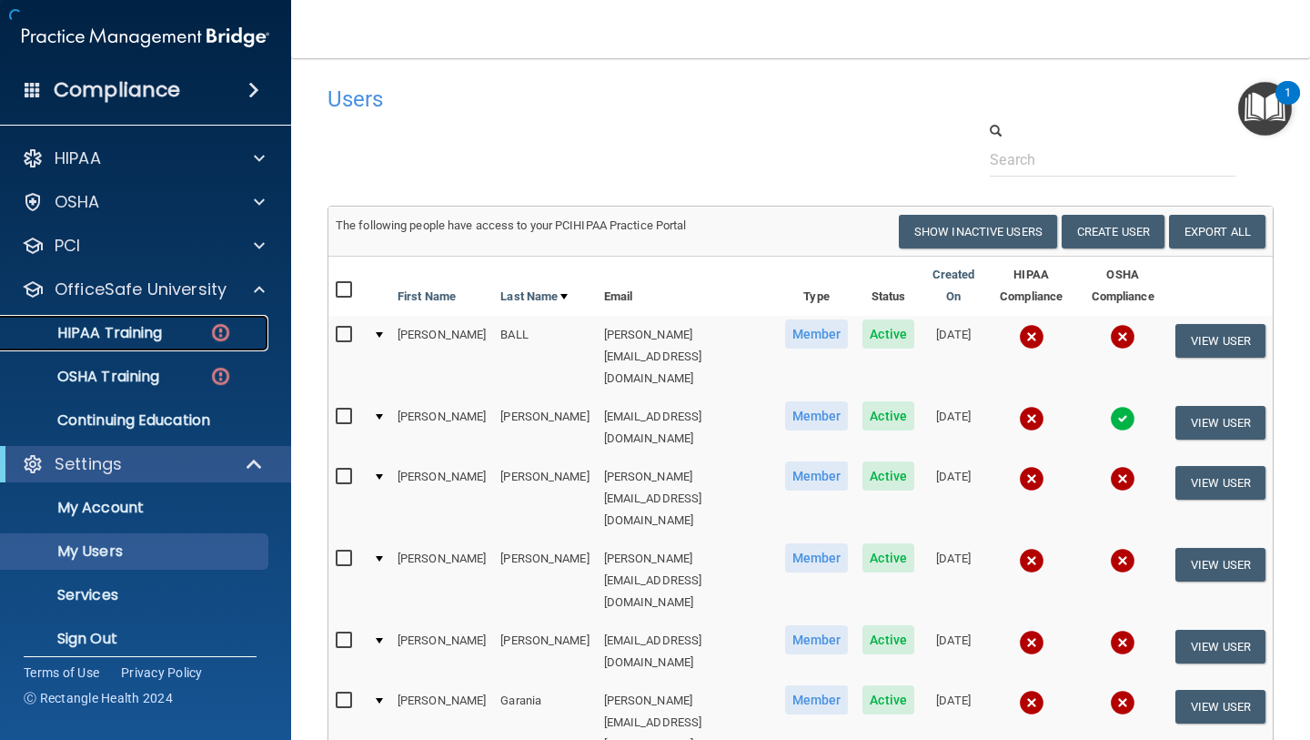
click at [146, 342] on p "HIPAA Training" at bounding box center [87, 333] width 150 height 18
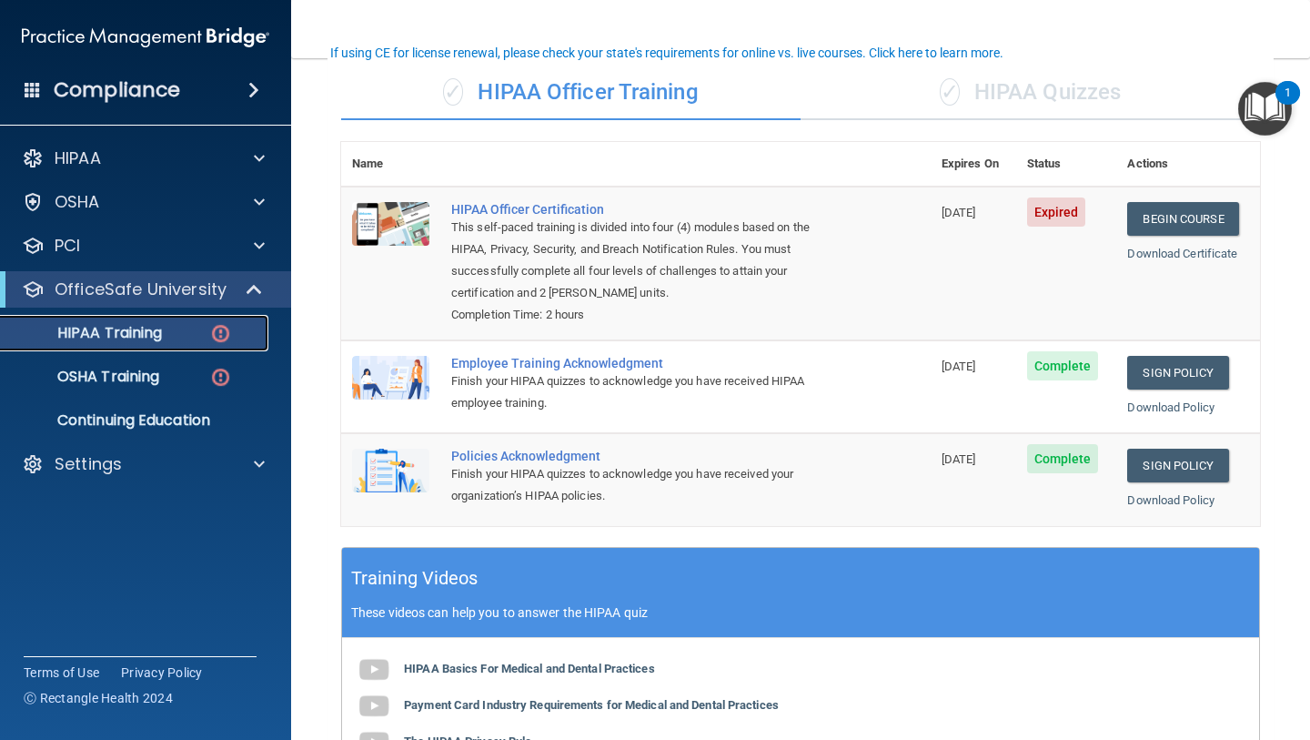
scroll to position [132, 0]
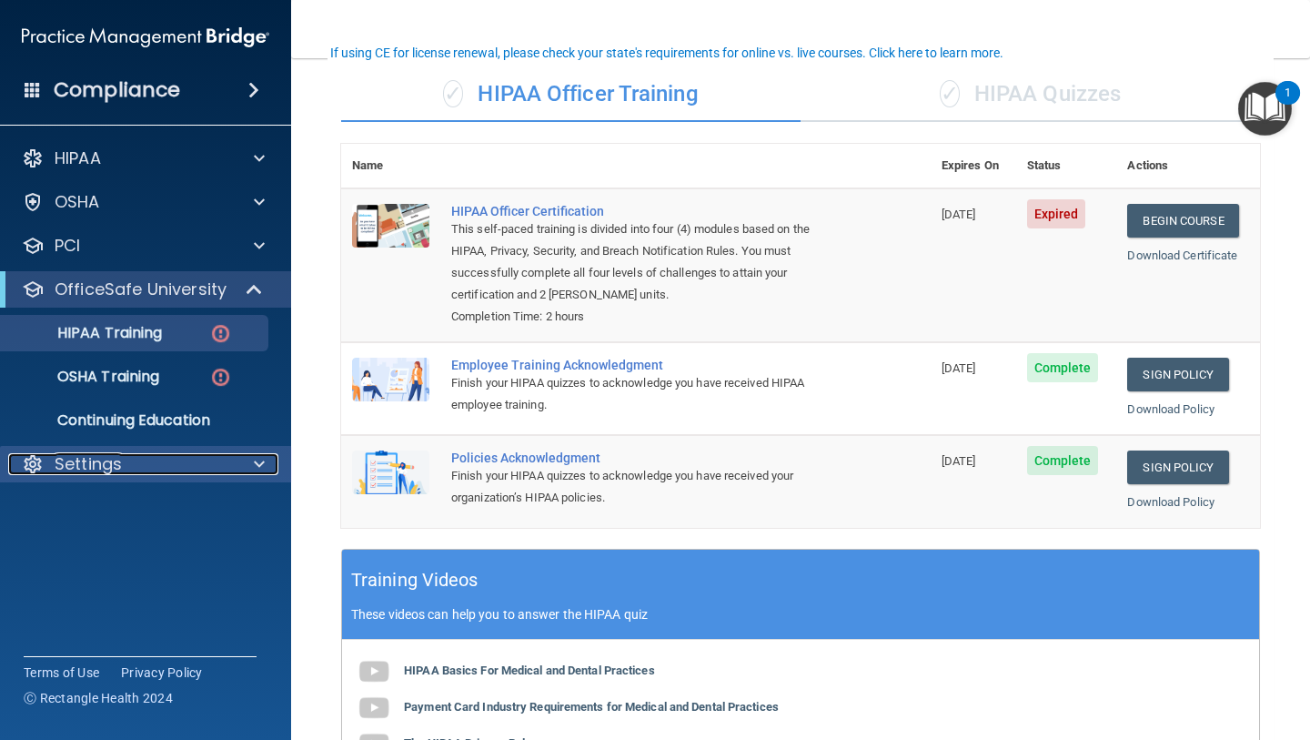
click at [155, 457] on div "Settings" at bounding box center [121, 464] width 226 height 22
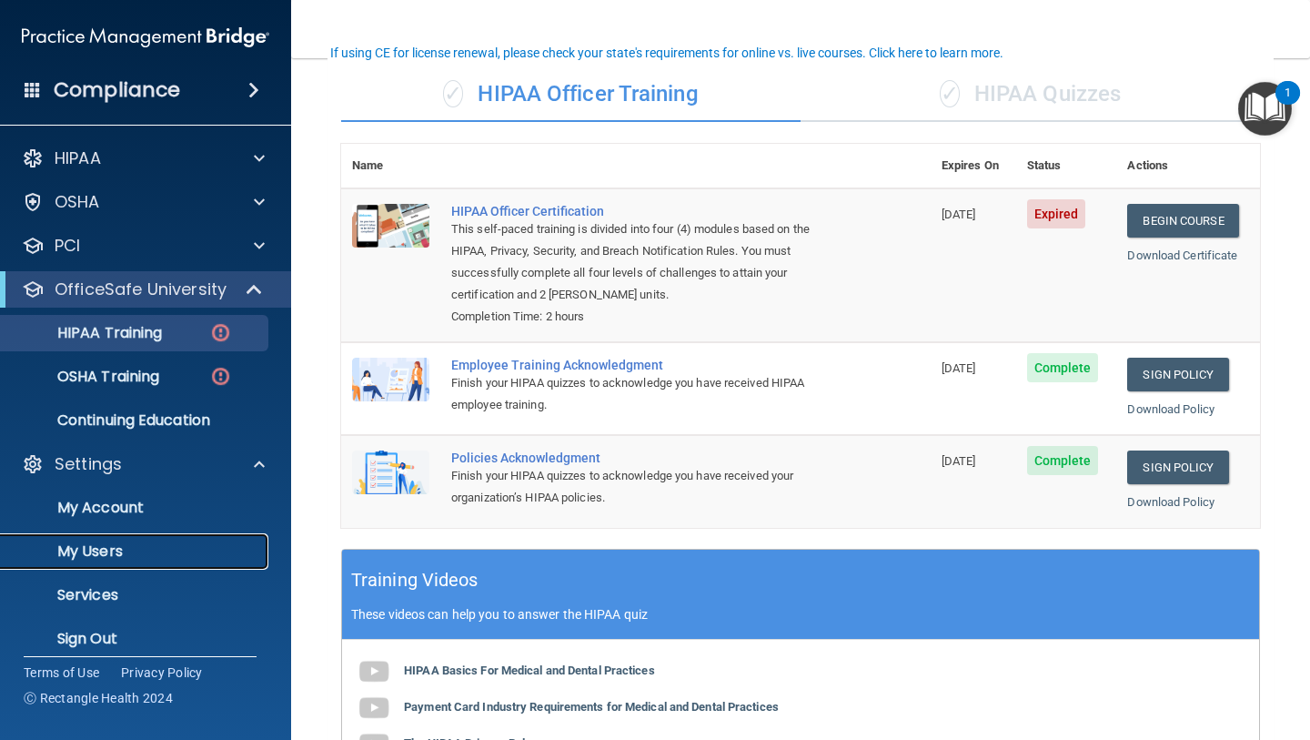
click at [140, 563] on link "My Users" at bounding box center [125, 551] width 287 height 36
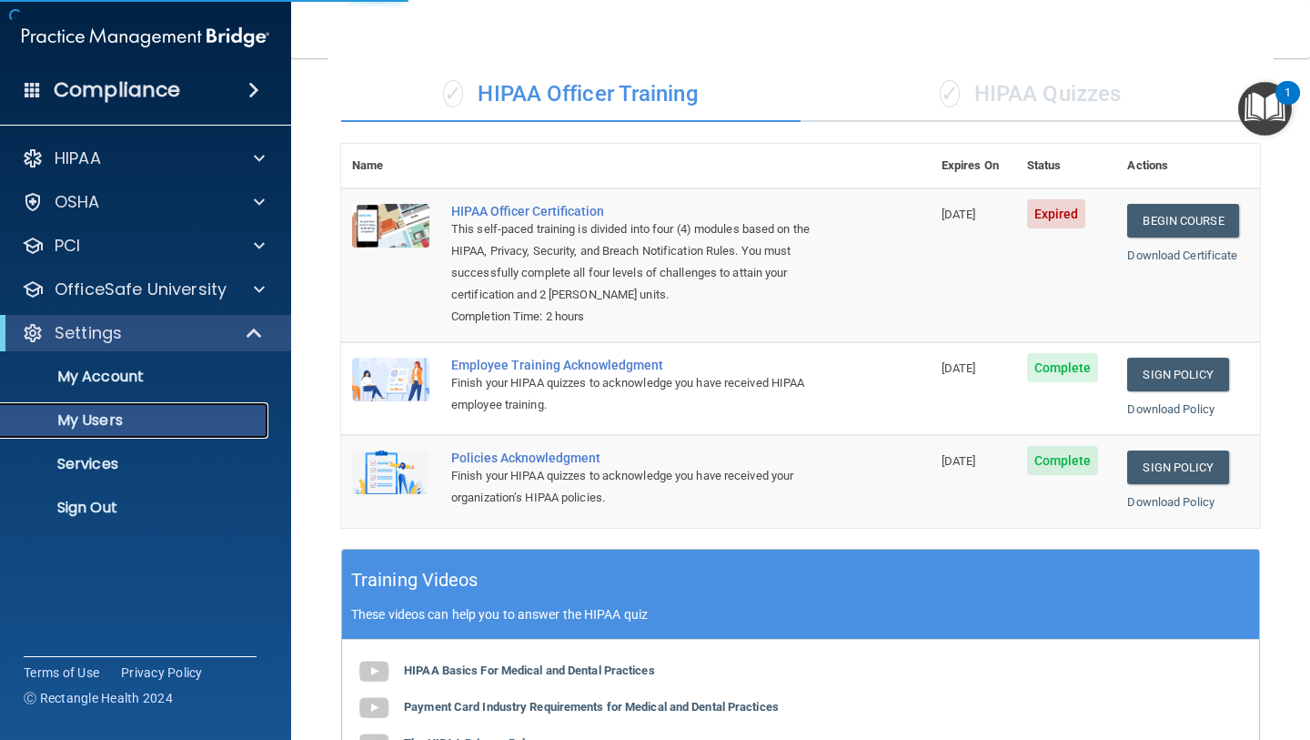
select select "20"
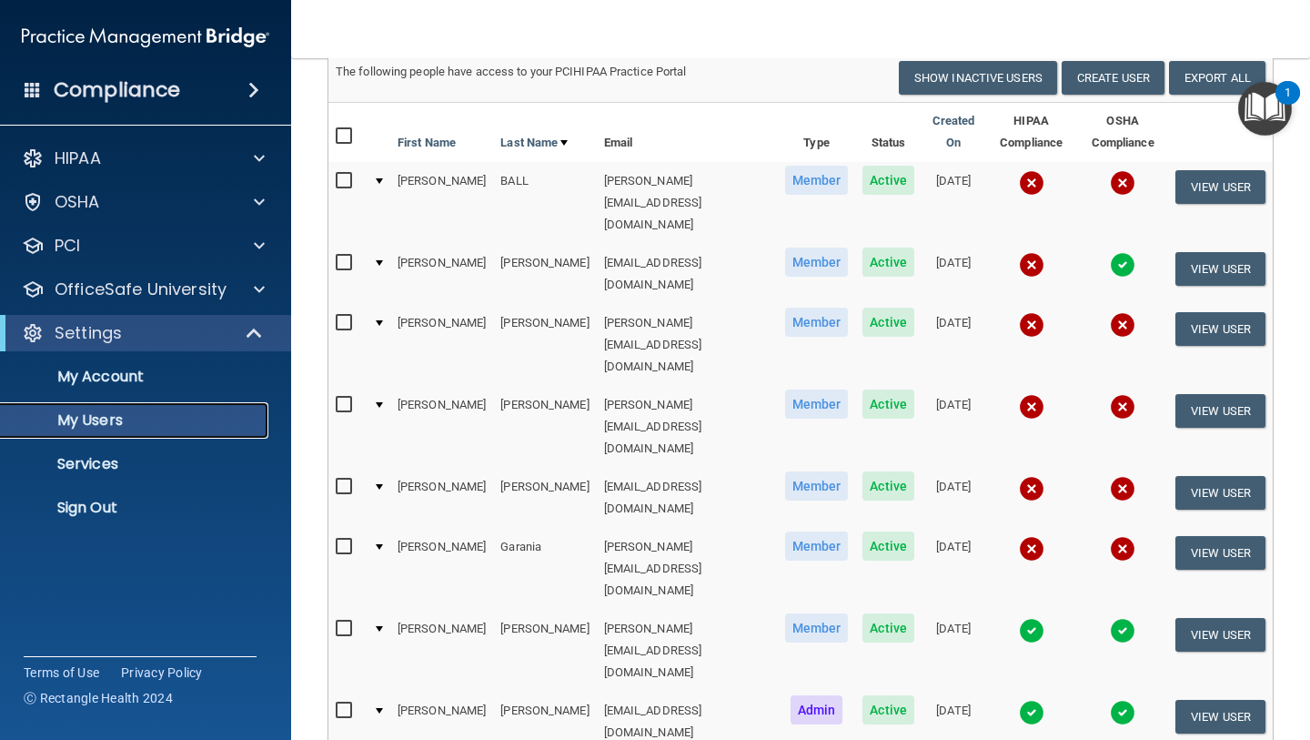
scroll to position [155, 0]
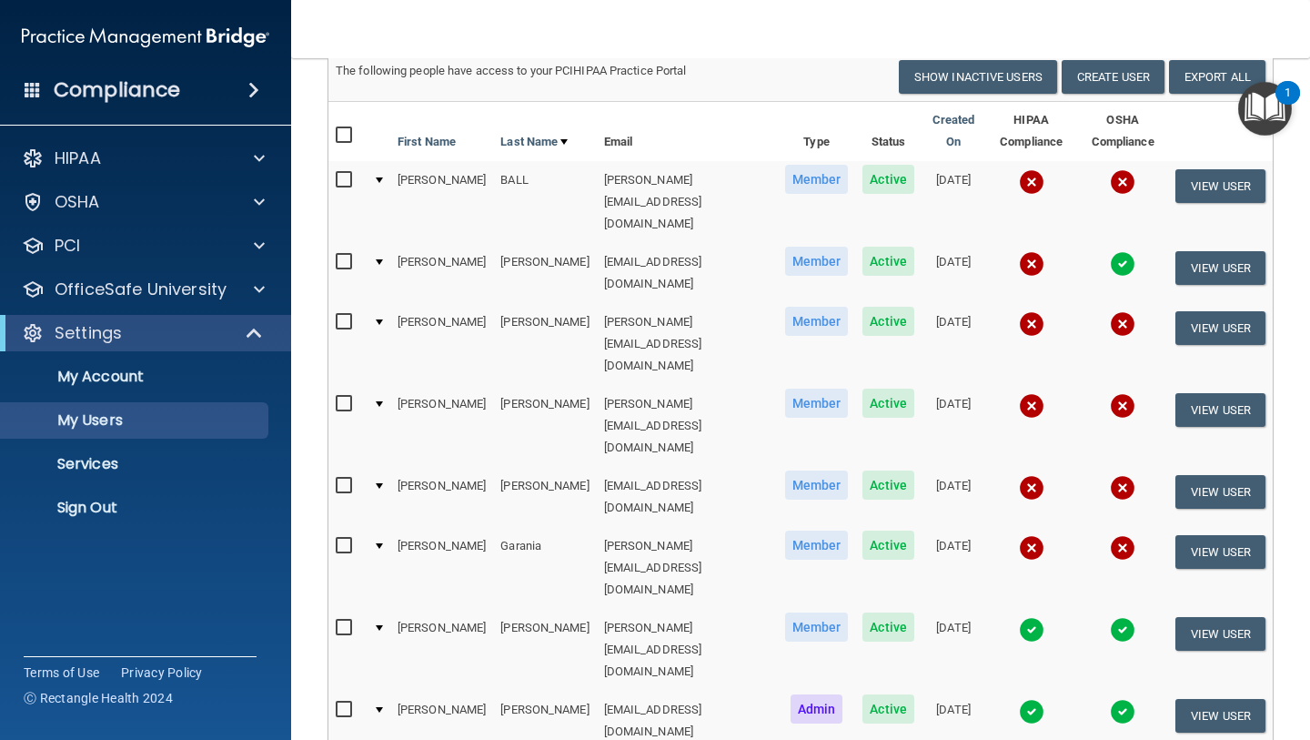
click at [1029, 617] on img at bounding box center [1031, 629] width 25 height 25
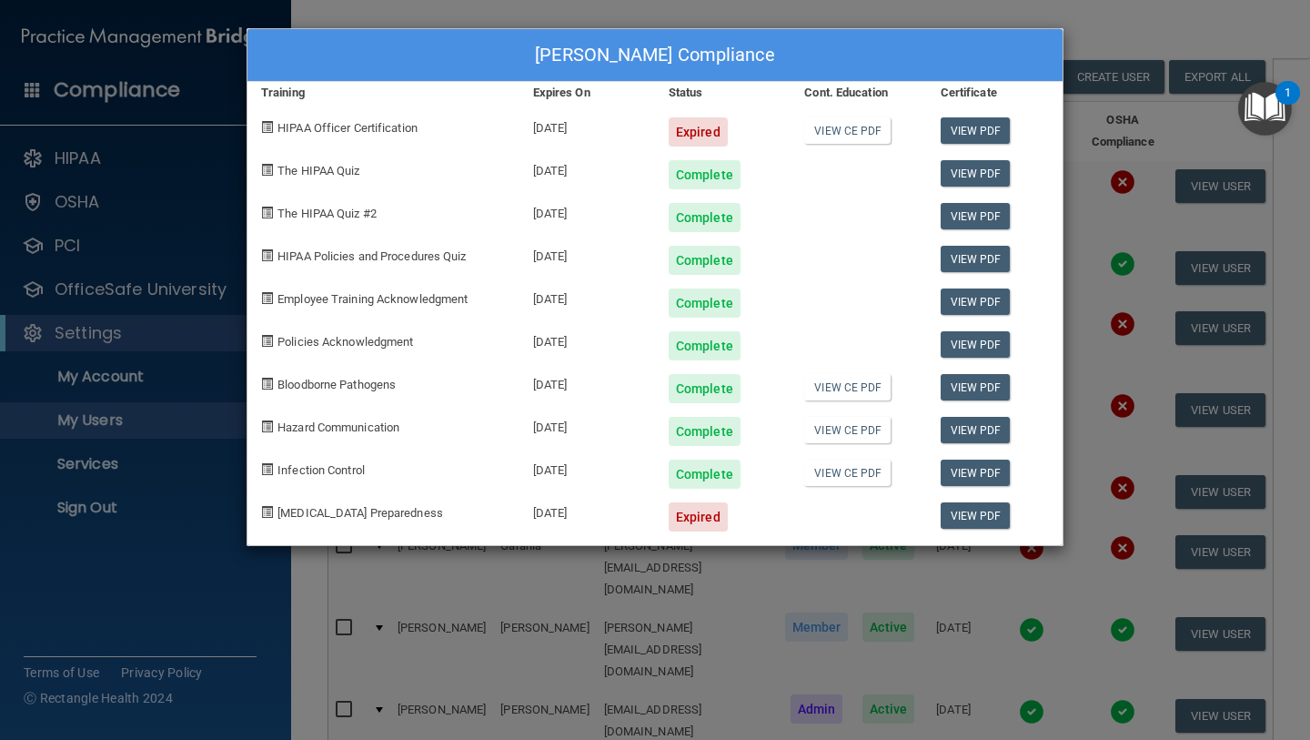
click at [662, 578] on div "MAYRA HERNANDEZ's Compliance Training Expires On Status Cont. Education Certifi…" at bounding box center [655, 370] width 1310 height 740
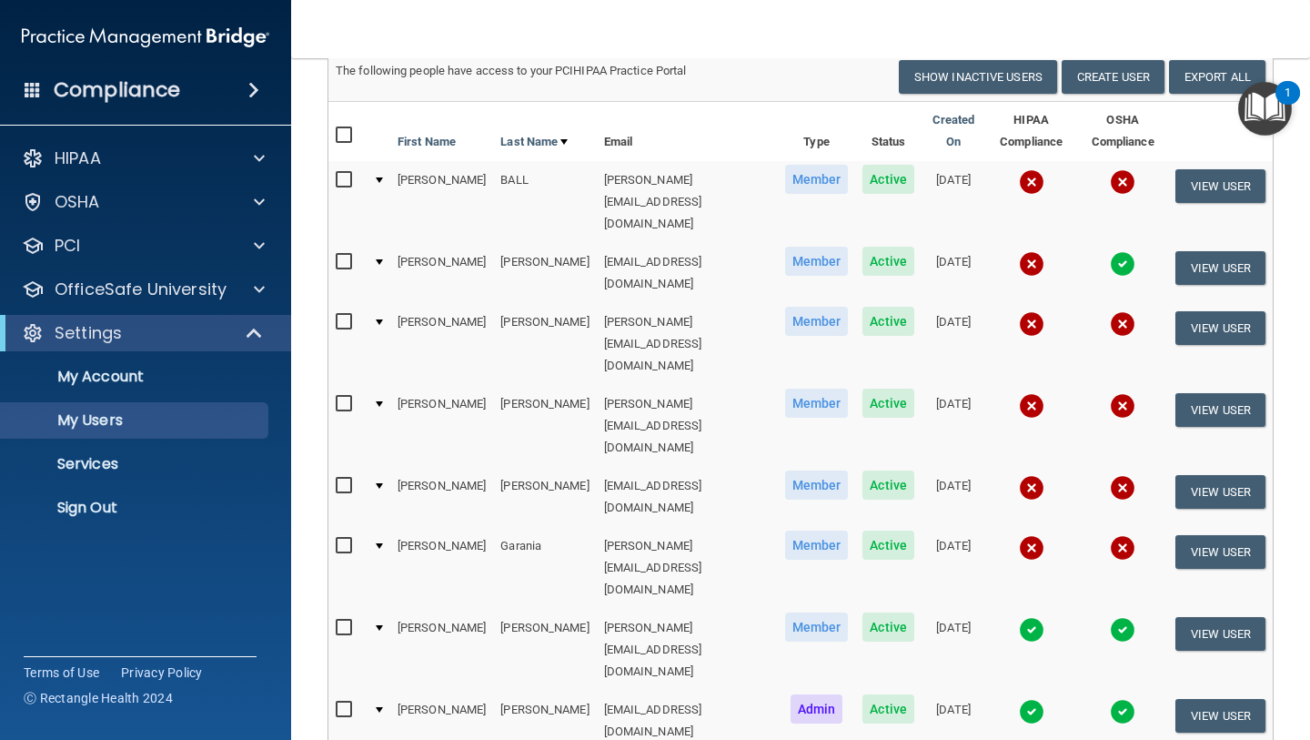
scroll to position [480, 0]
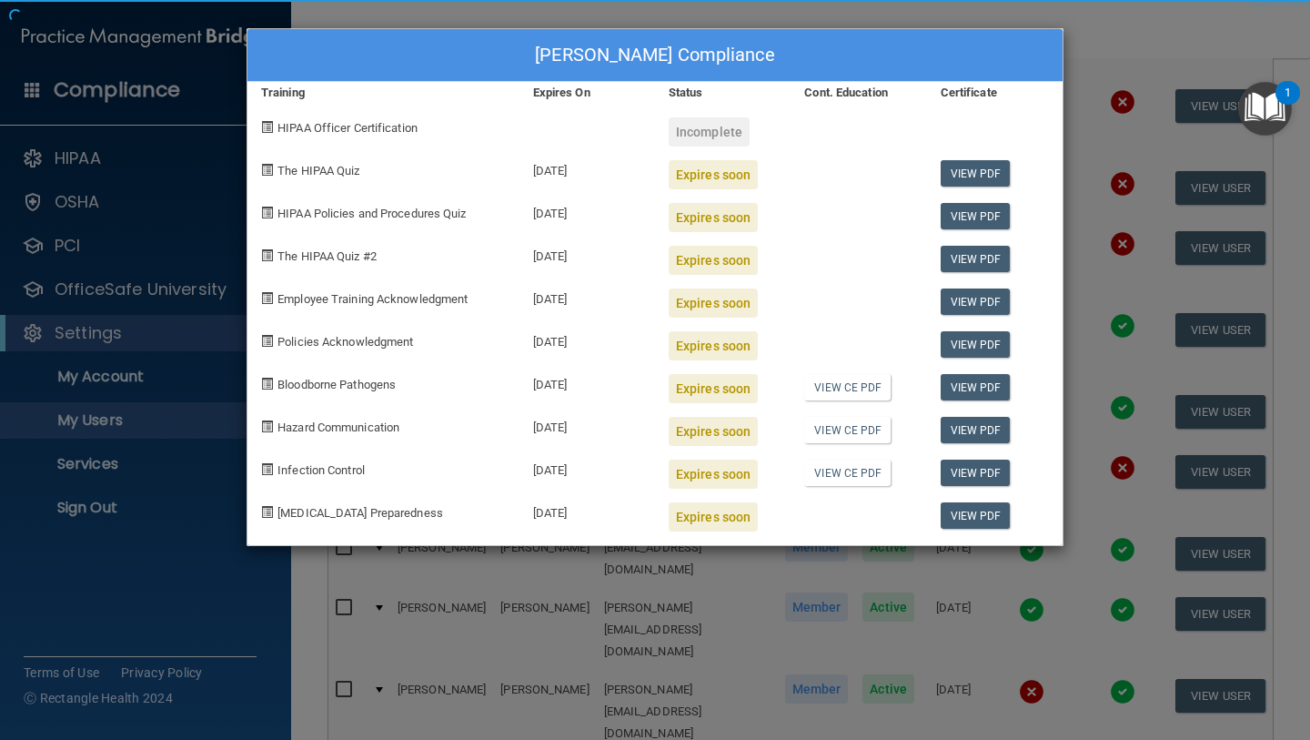
click at [1029, 637] on div "EMILY SMITH's Compliance Training Expires On Status Cont. Education Certificate…" at bounding box center [655, 370] width 1310 height 740
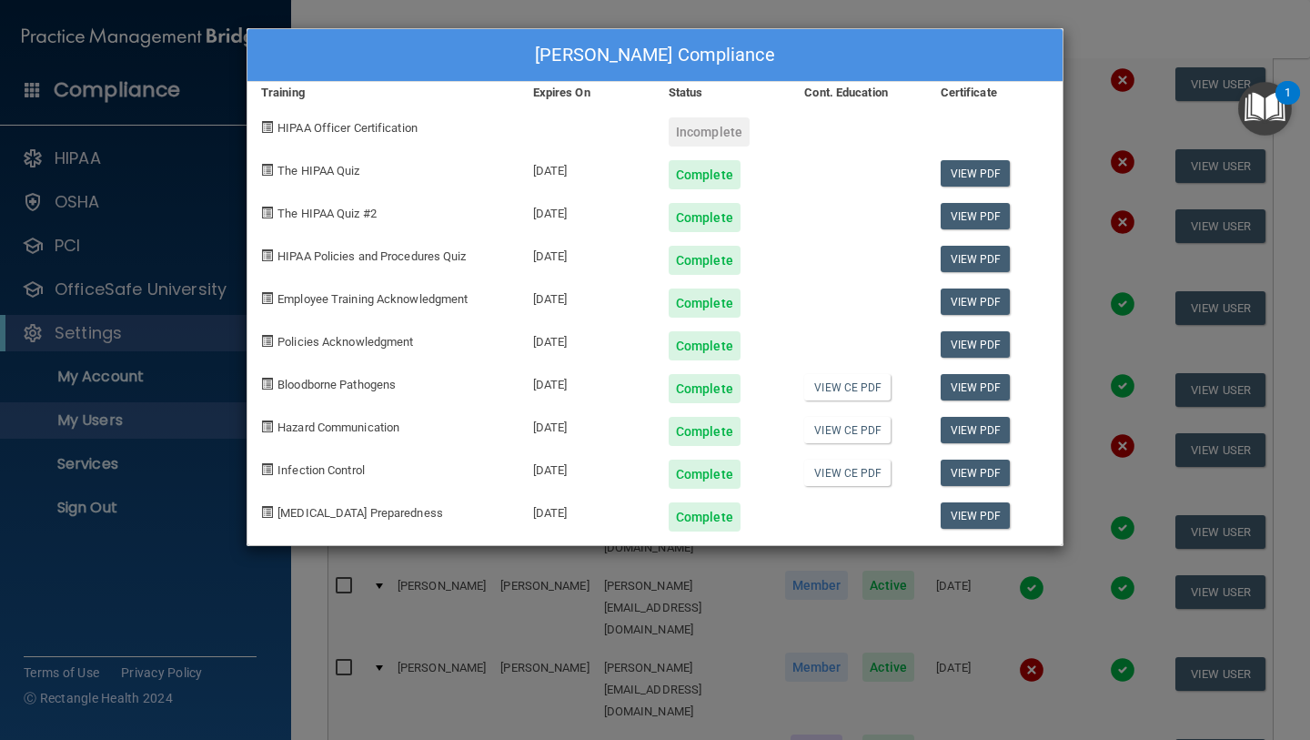
click at [777, 599] on div "Vanessa Zavala's Compliance Training Expires On Status Cont. Education Certific…" at bounding box center [655, 370] width 1310 height 740
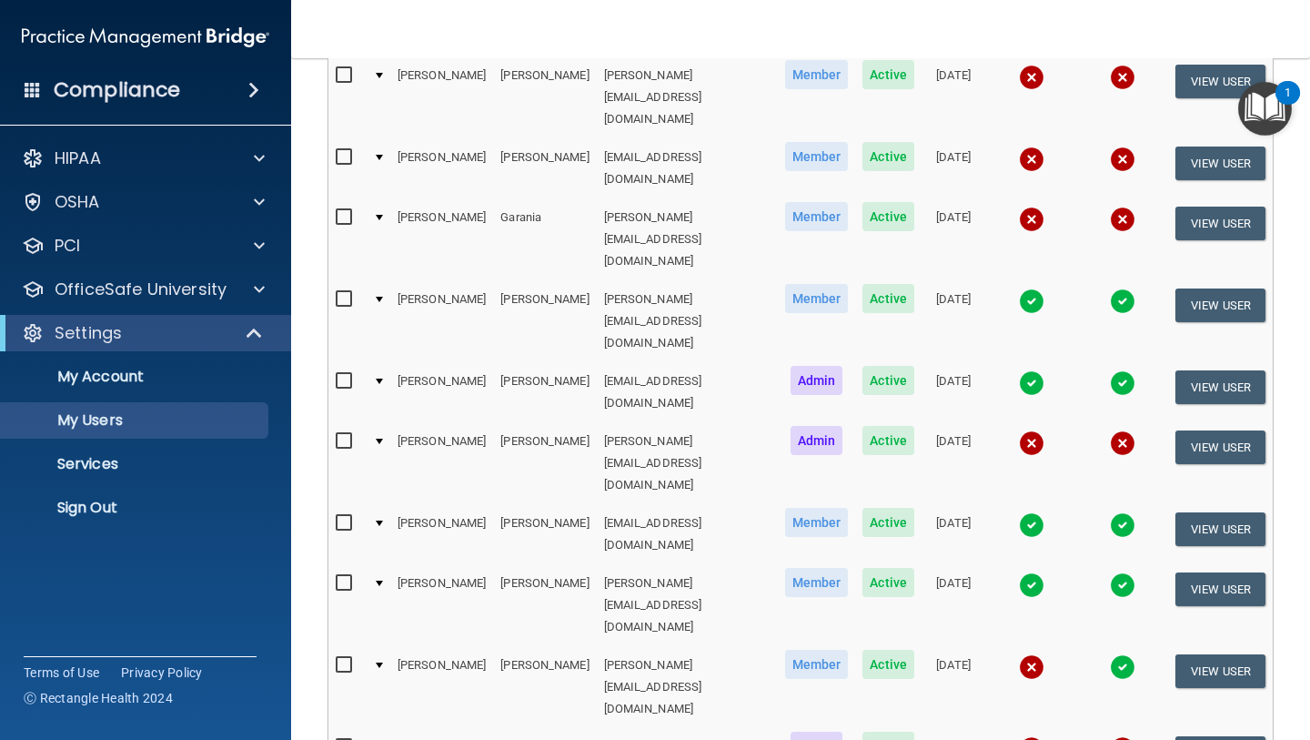
scroll to position [484, 0]
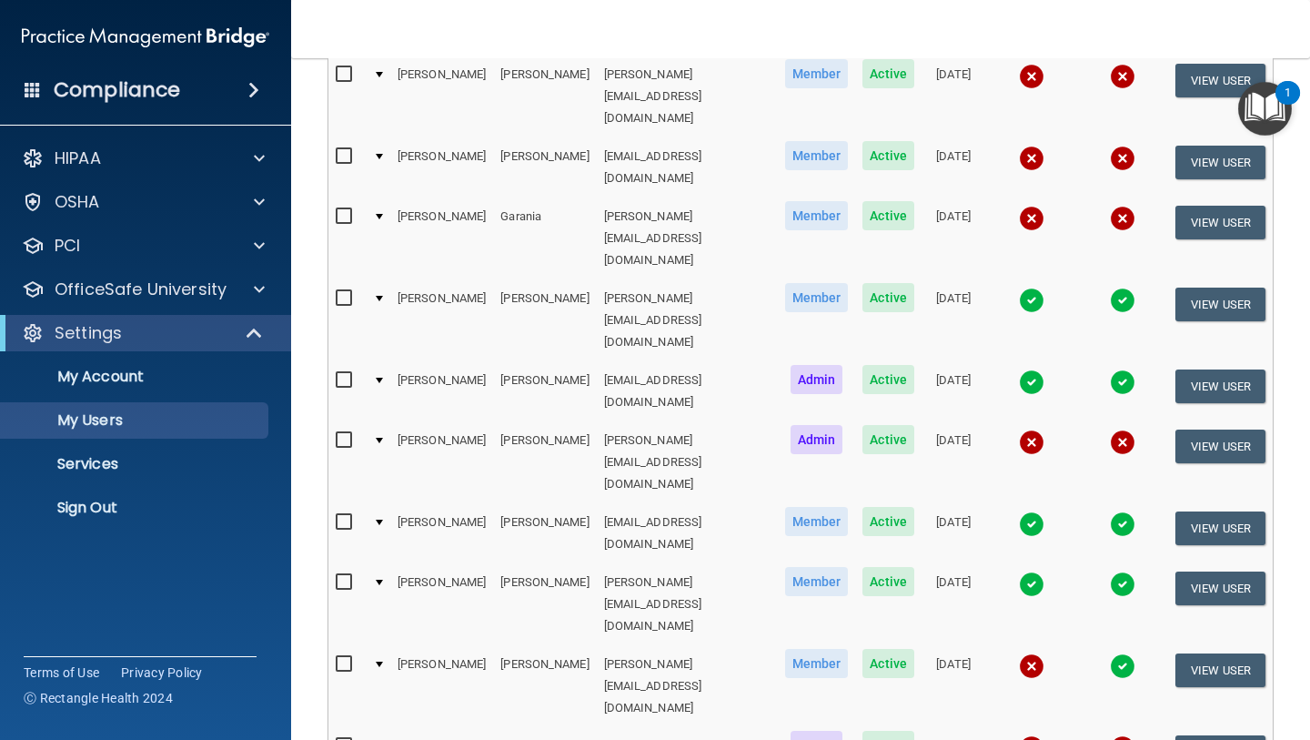
click at [1030, 571] on img at bounding box center [1031, 583] width 25 height 25
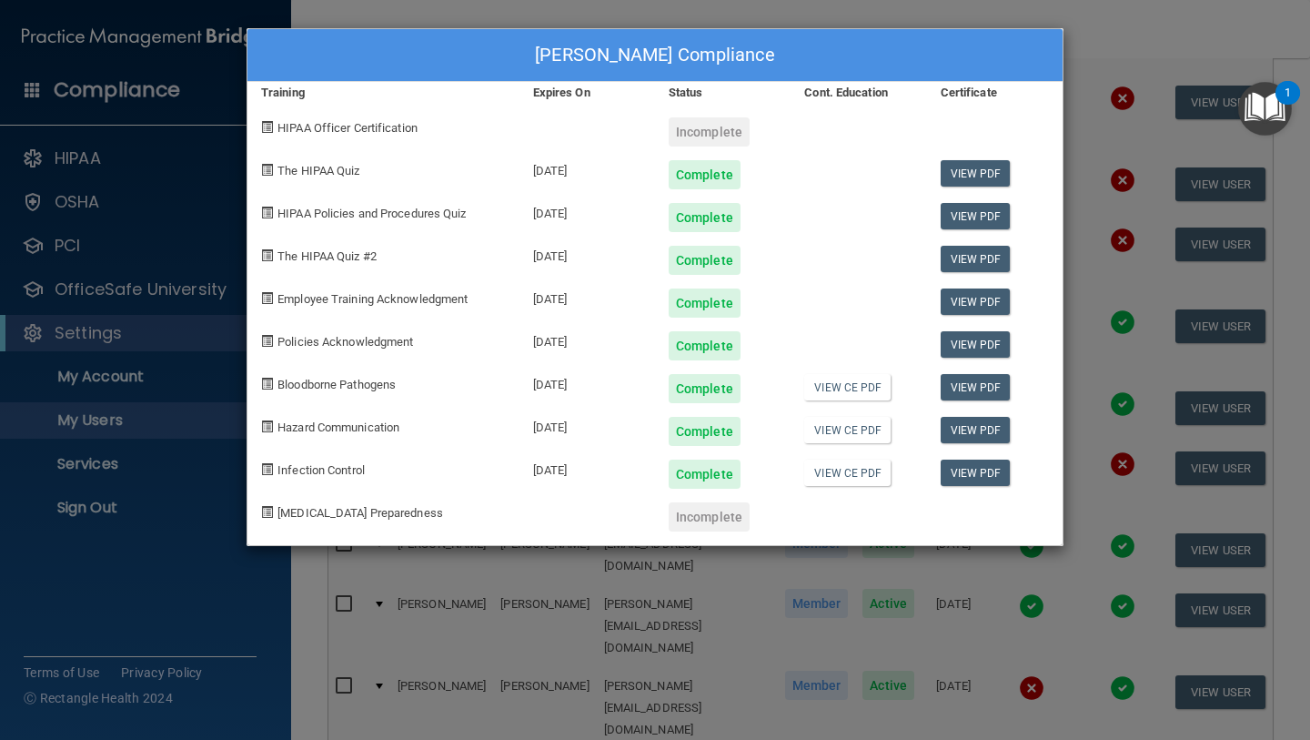
click at [820, 576] on div "Gladis munoz- aguirre's Compliance Training Expires On Status Cont. Education C…" at bounding box center [655, 370] width 1310 height 740
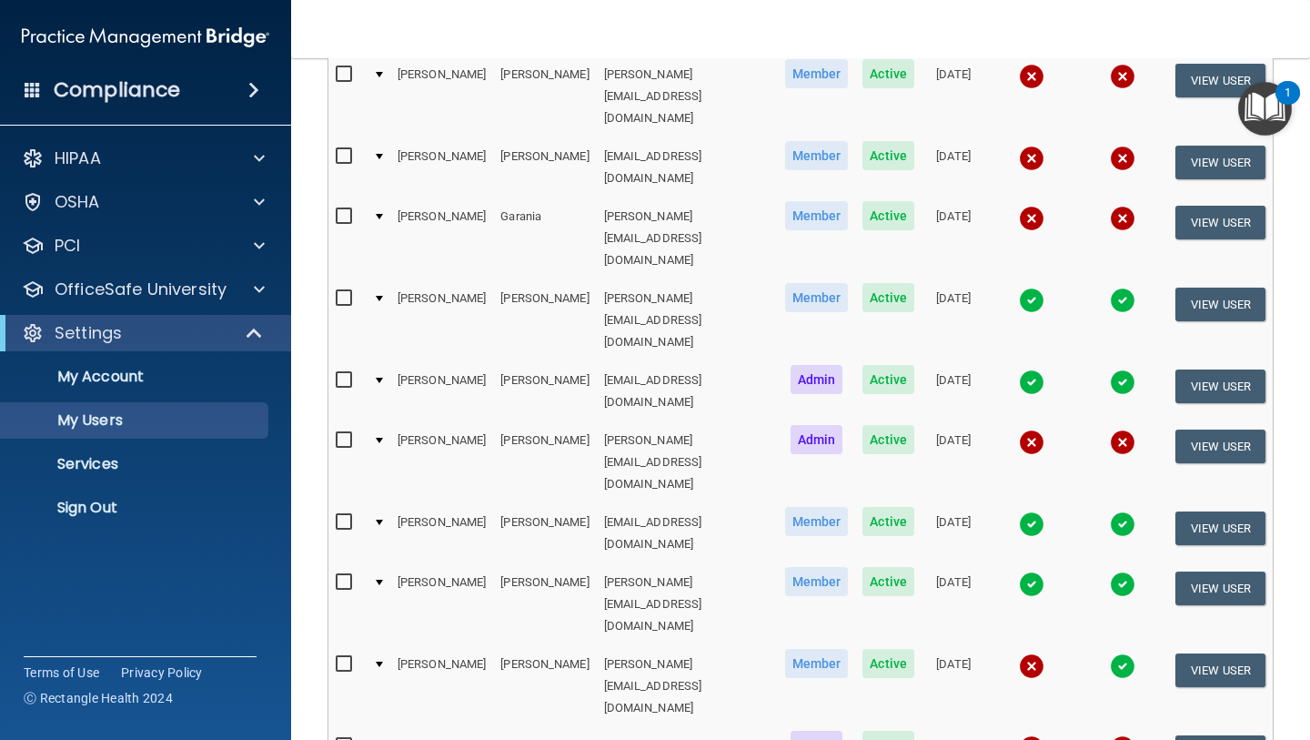
click at [1029, 369] on img at bounding box center [1031, 381] width 25 height 25
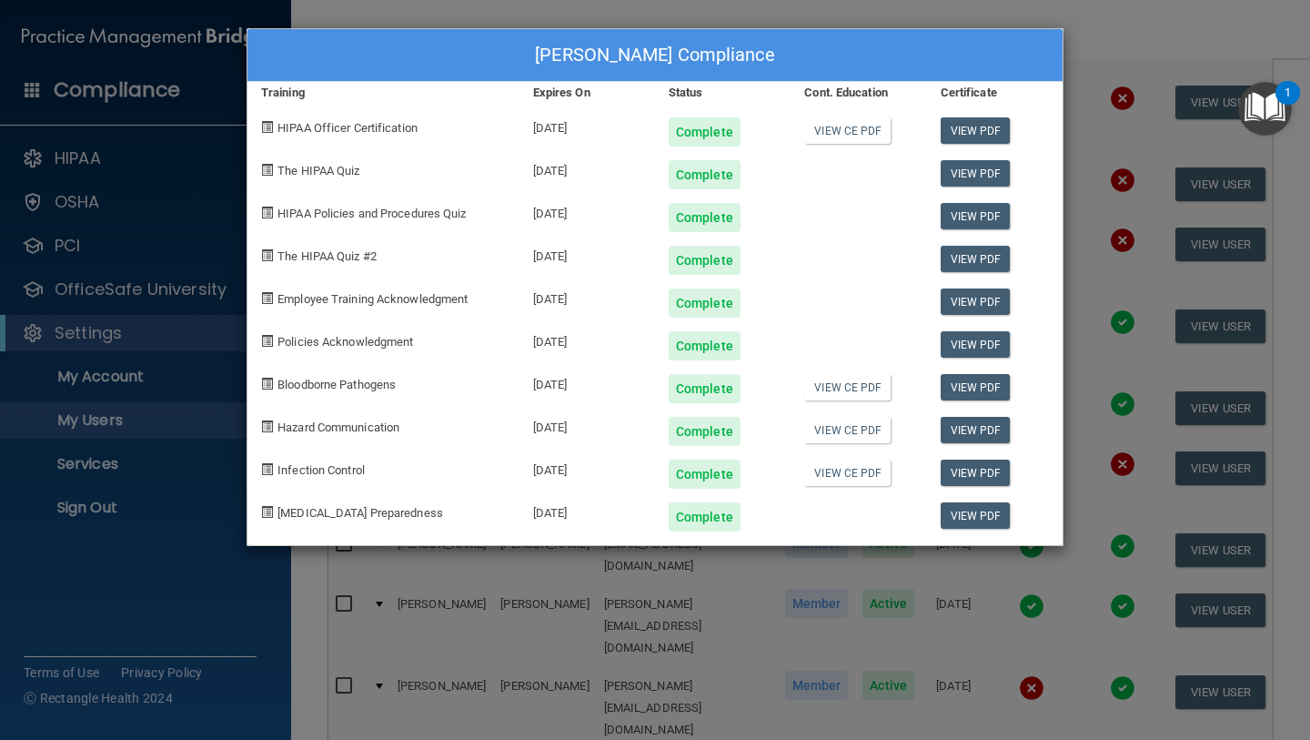
click at [762, 652] on div "Sheri Hsu's Compliance Training Expires On Status Cont. Education Certificate H…" at bounding box center [655, 370] width 1310 height 740
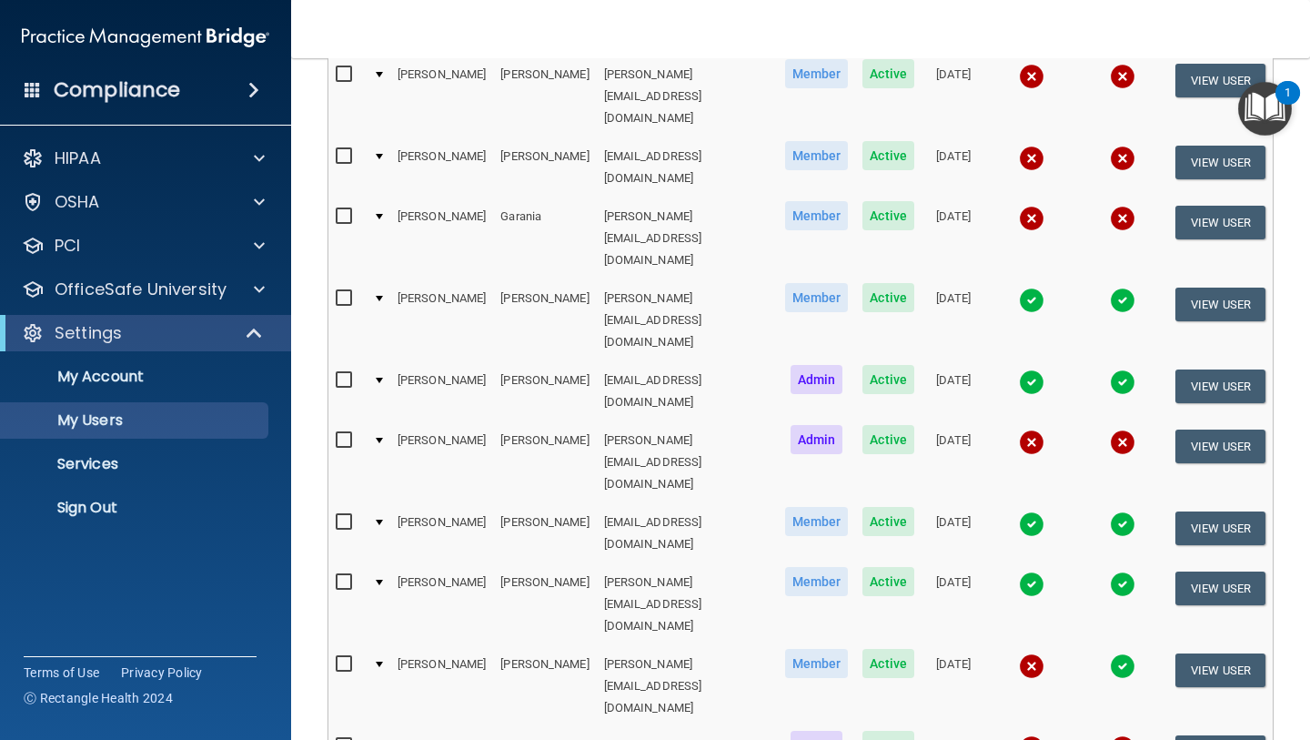
click at [1029, 511] on img at bounding box center [1031, 523] width 25 height 25
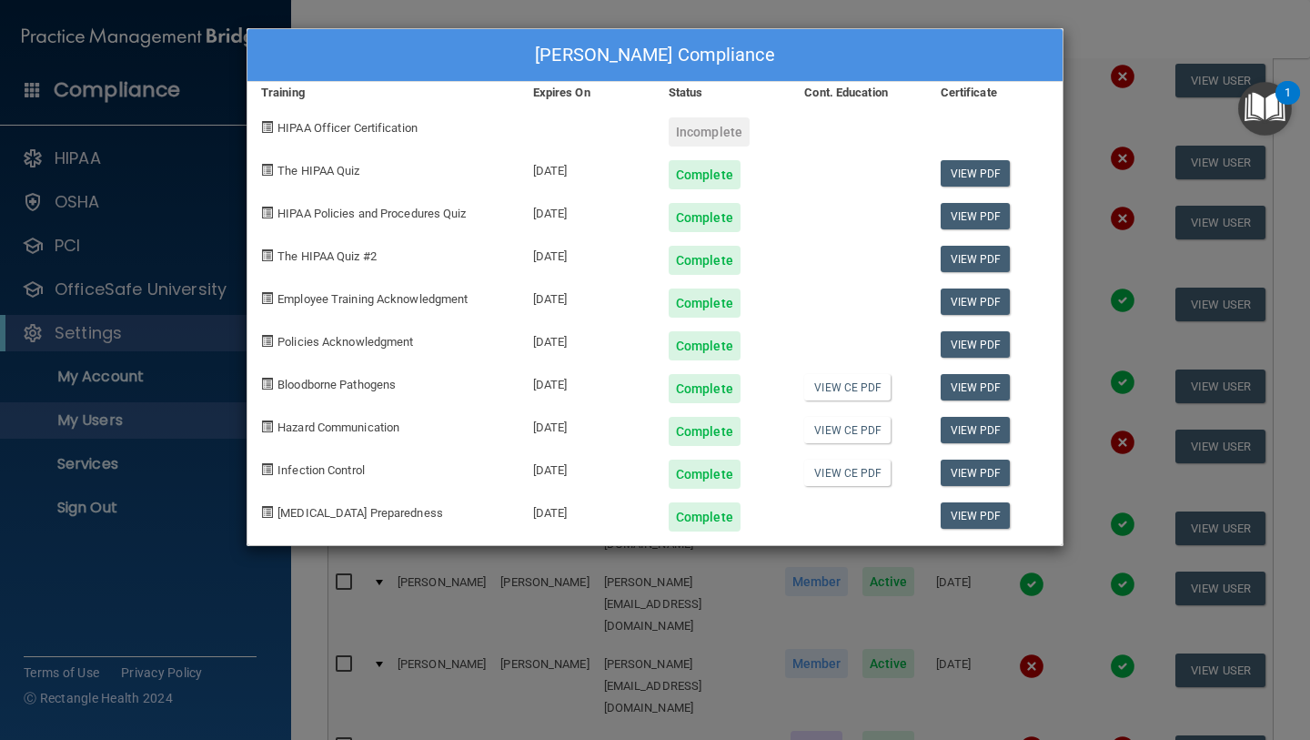
click at [814, 567] on div "Christina Miranda's Compliance Training Expires On Status Cont. Education Certi…" at bounding box center [655, 370] width 1310 height 740
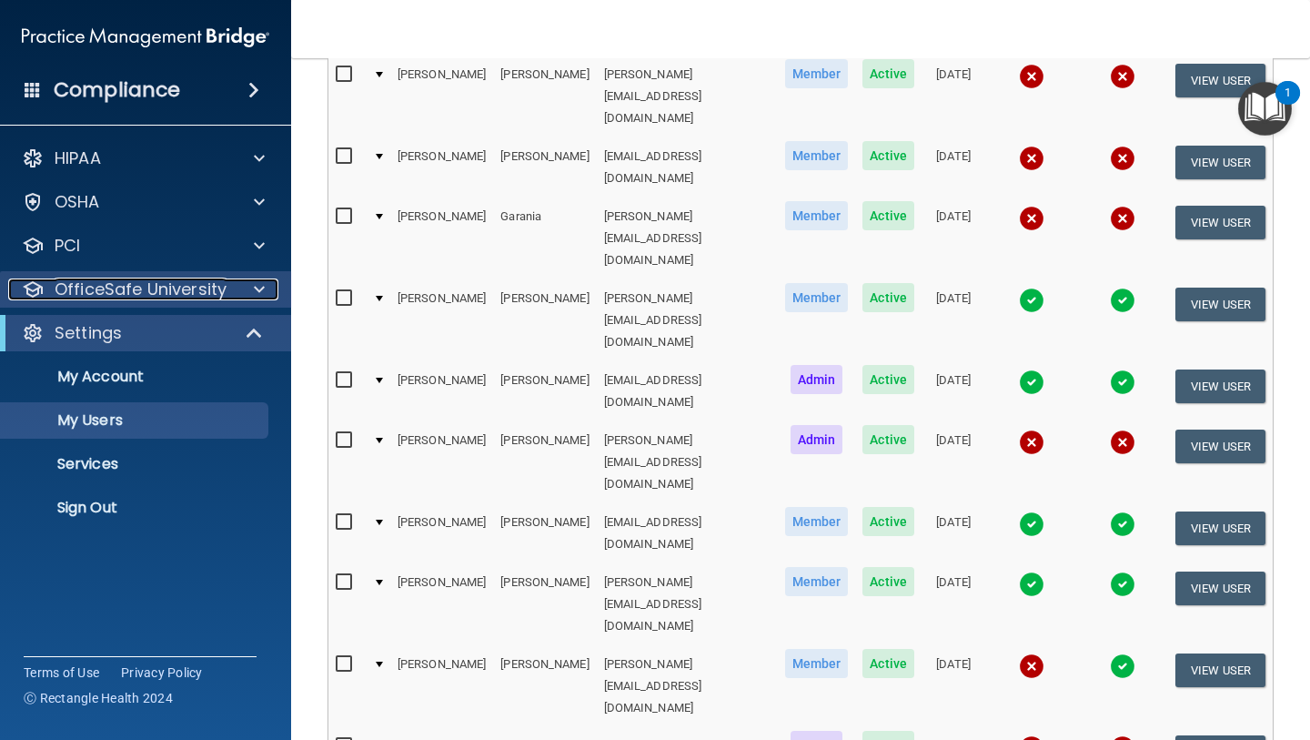
click at [252, 298] on div at bounding box center [256, 289] width 45 height 22
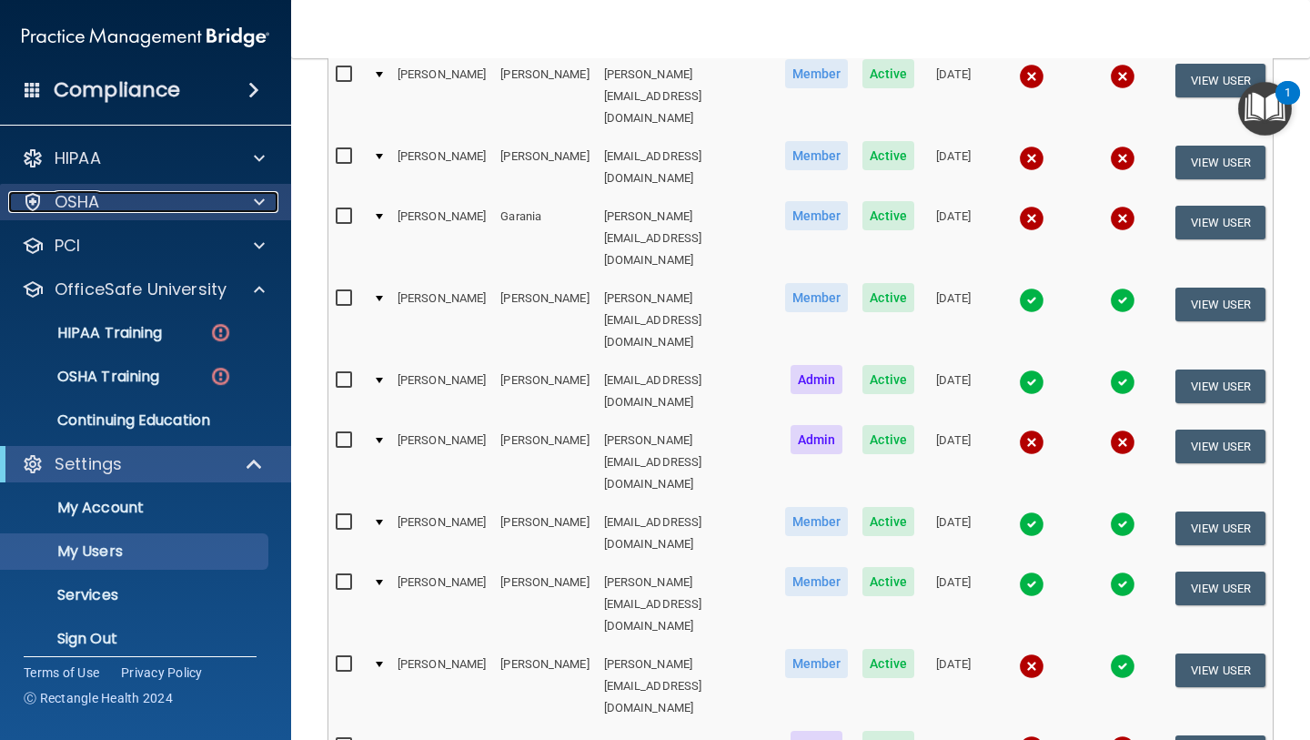
click at [169, 199] on div "OSHA" at bounding box center [121, 202] width 226 height 22
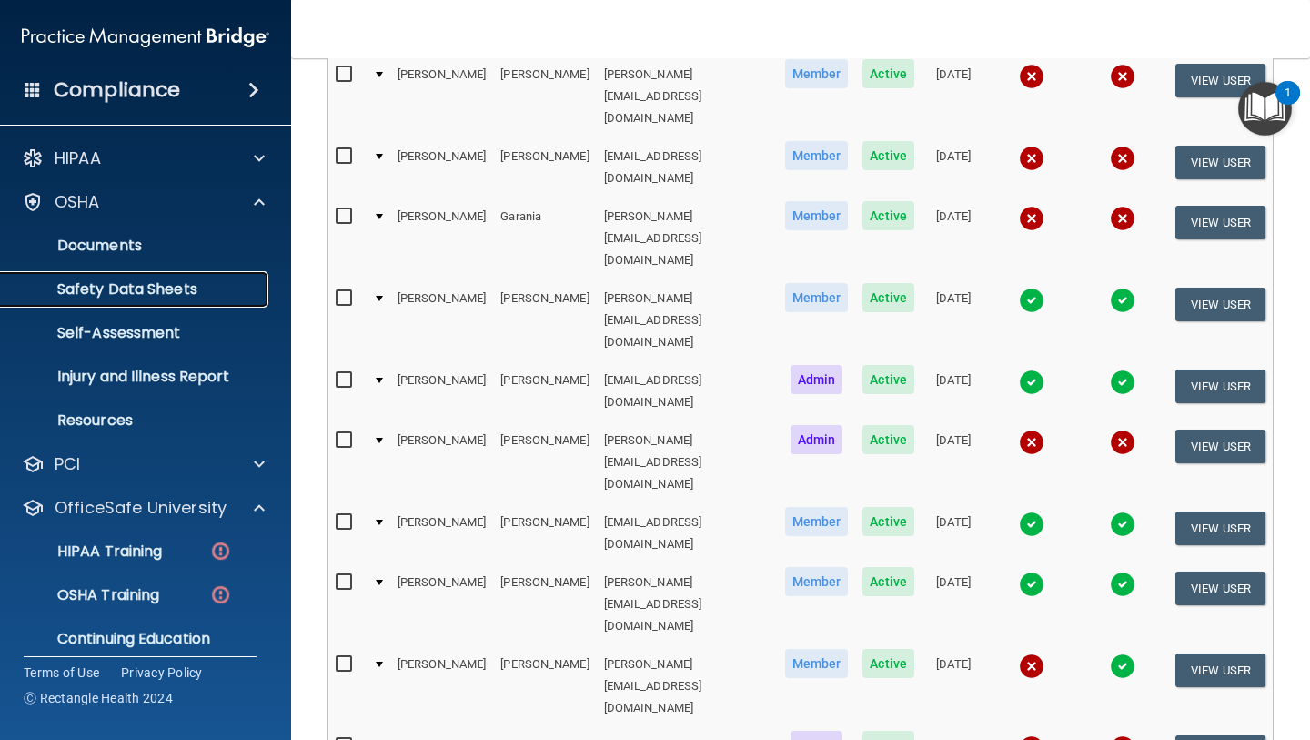
click at [157, 290] on p "Safety Data Sheets" at bounding box center [136, 289] width 248 height 18
